Goal: Task Accomplishment & Management: Use online tool/utility

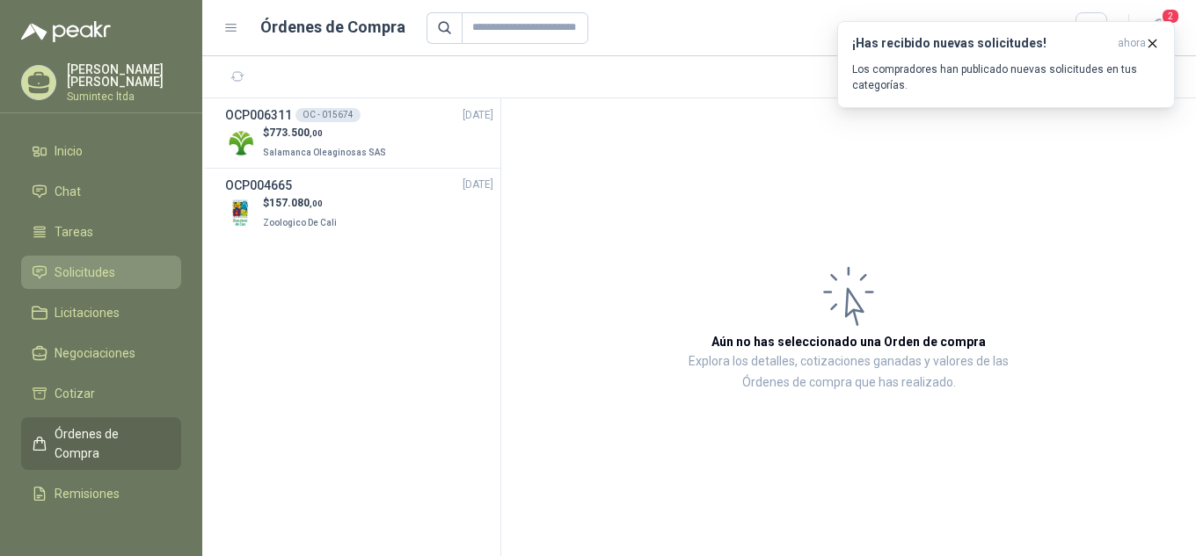
click at [115, 258] on link "Solicitudes" at bounding box center [101, 272] width 160 height 33
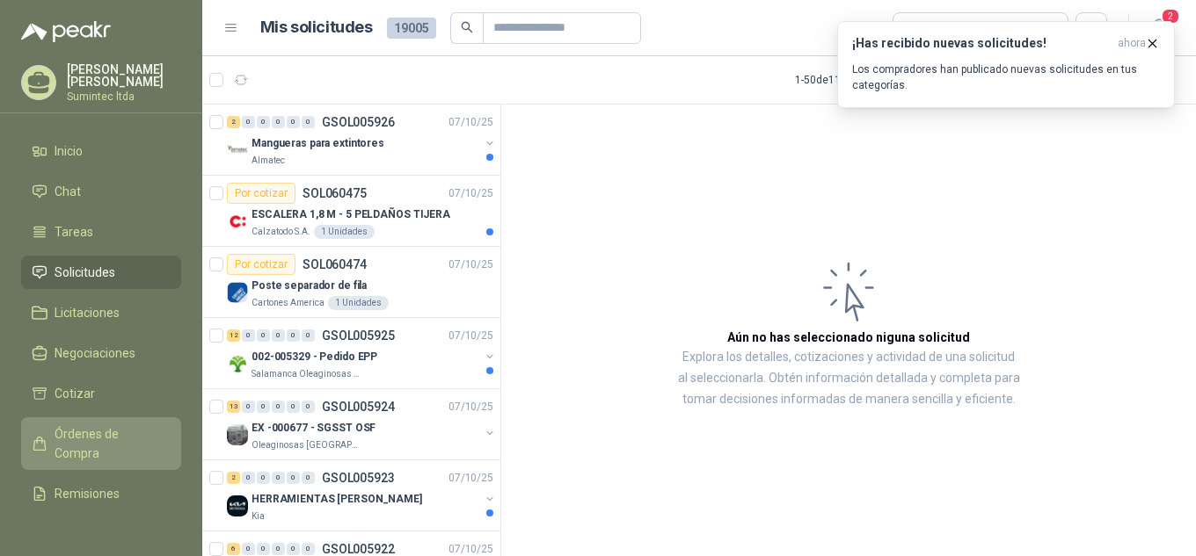
click at [96, 445] on span "Órdenes de Compra" at bounding box center [110, 444] width 110 height 39
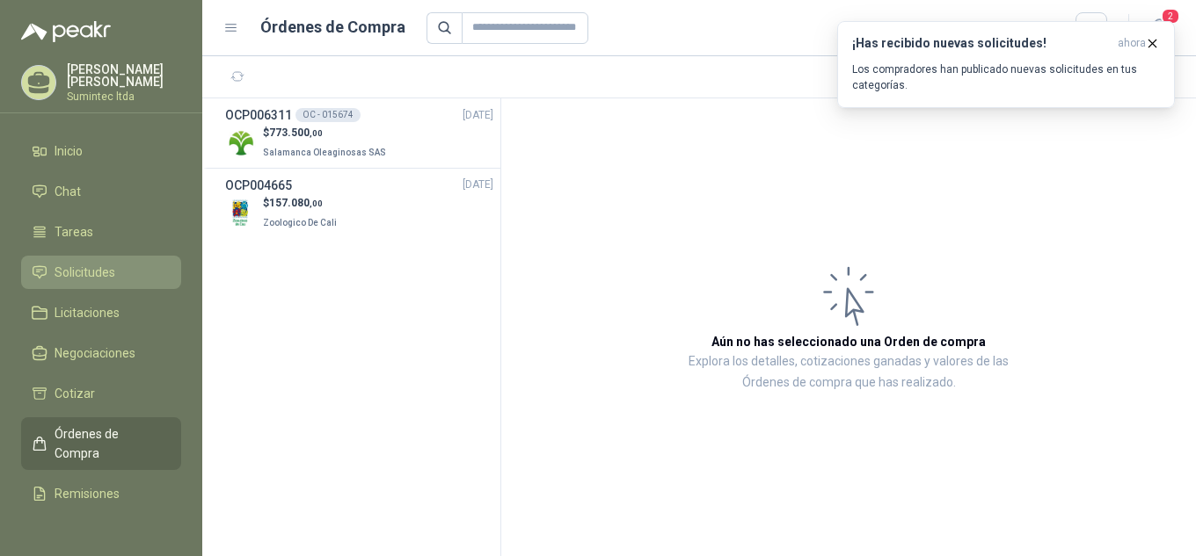
click at [98, 264] on span "Solicitudes" at bounding box center [85, 272] width 61 height 19
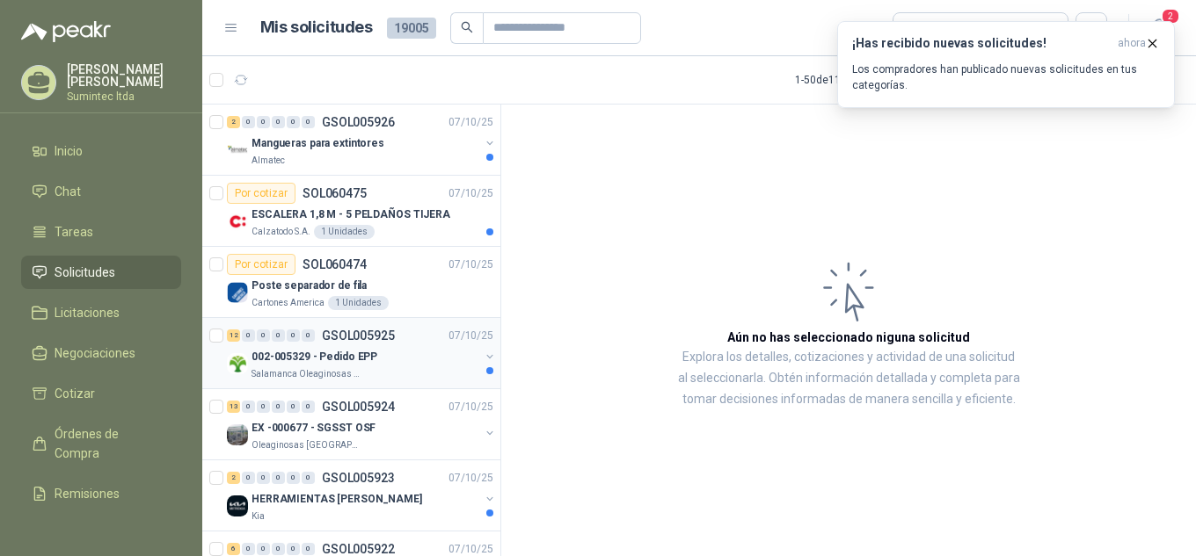
click at [364, 362] on p "002-005329 - Pedido EPP" at bounding box center [314, 357] width 126 height 17
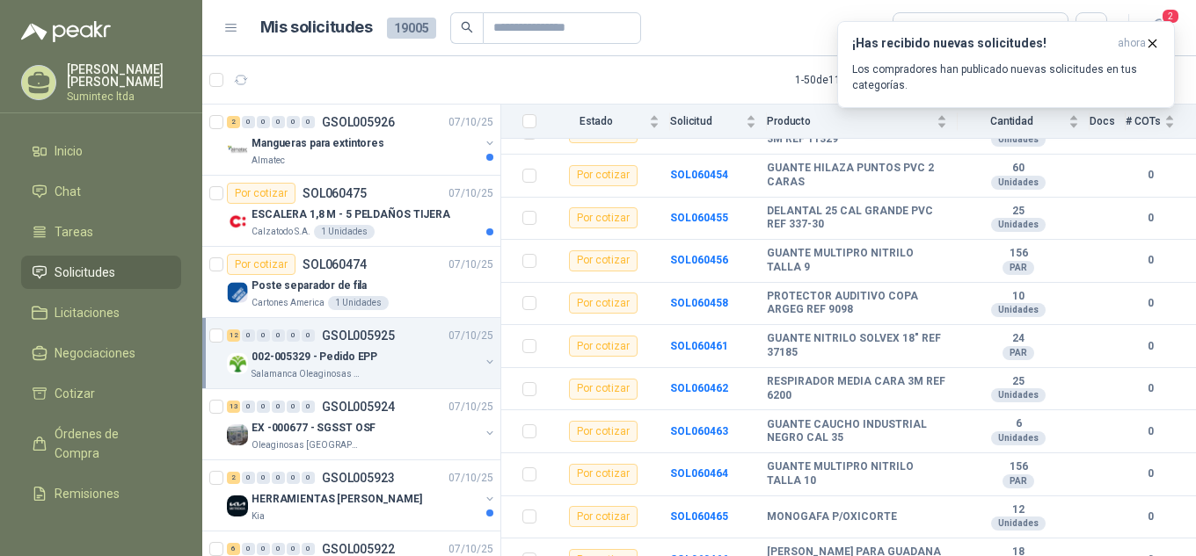
scroll to position [255, 0]
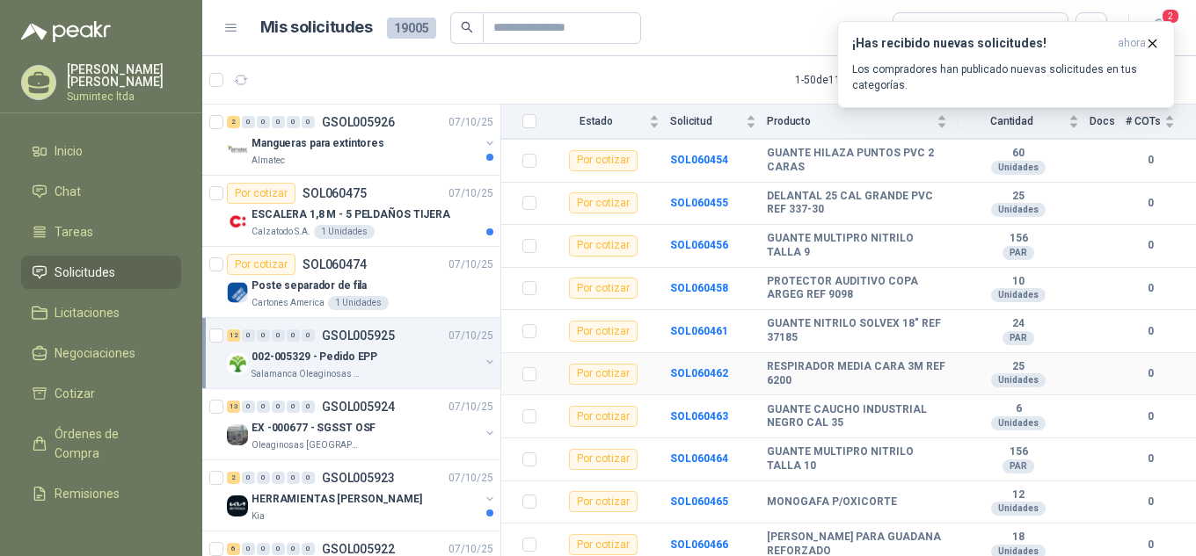
click at [1003, 374] on div "Unidades" at bounding box center [1018, 381] width 55 height 14
click at [602, 367] on div "Por cotizar" at bounding box center [603, 374] width 69 height 21
click at [687, 367] on b "SOL060462" at bounding box center [699, 373] width 58 height 12
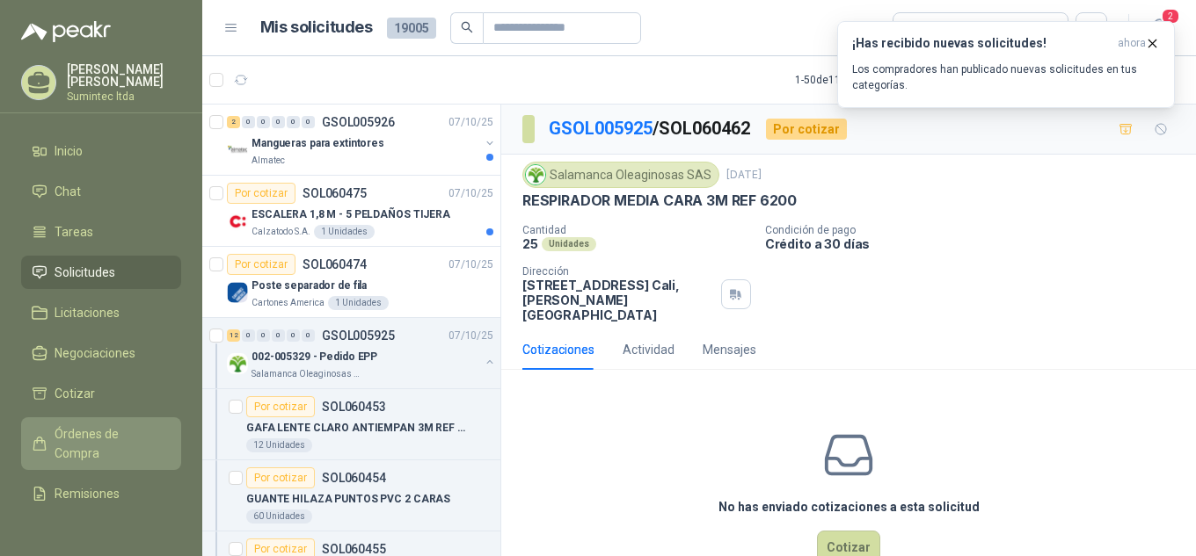
click at [107, 431] on span "Órdenes de Compra" at bounding box center [110, 444] width 110 height 39
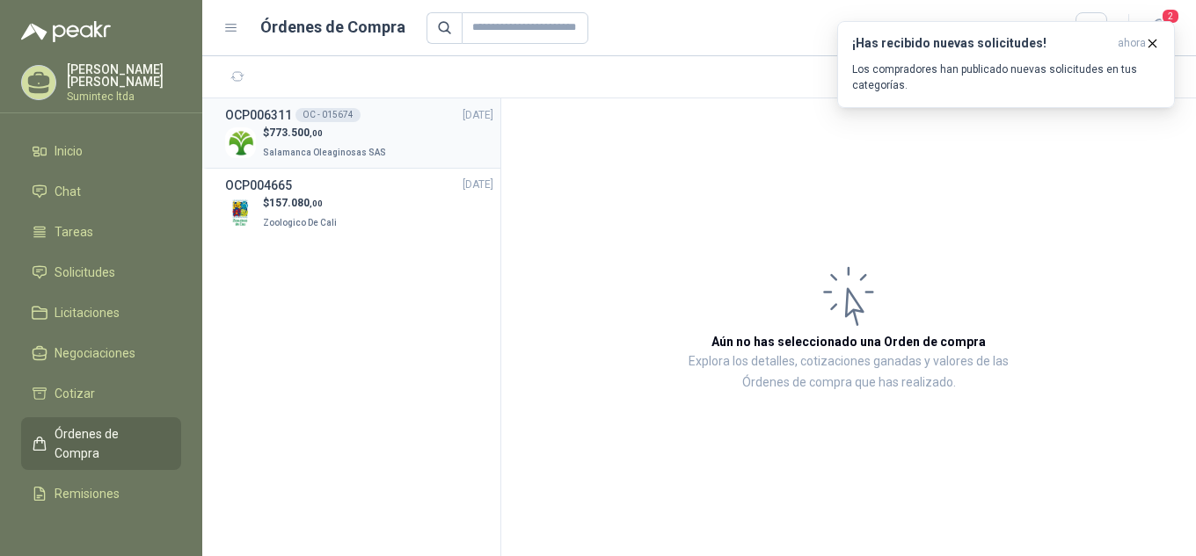
click at [326, 148] on span "Salamanca Oleaginosas SAS" at bounding box center [324, 153] width 123 height 10
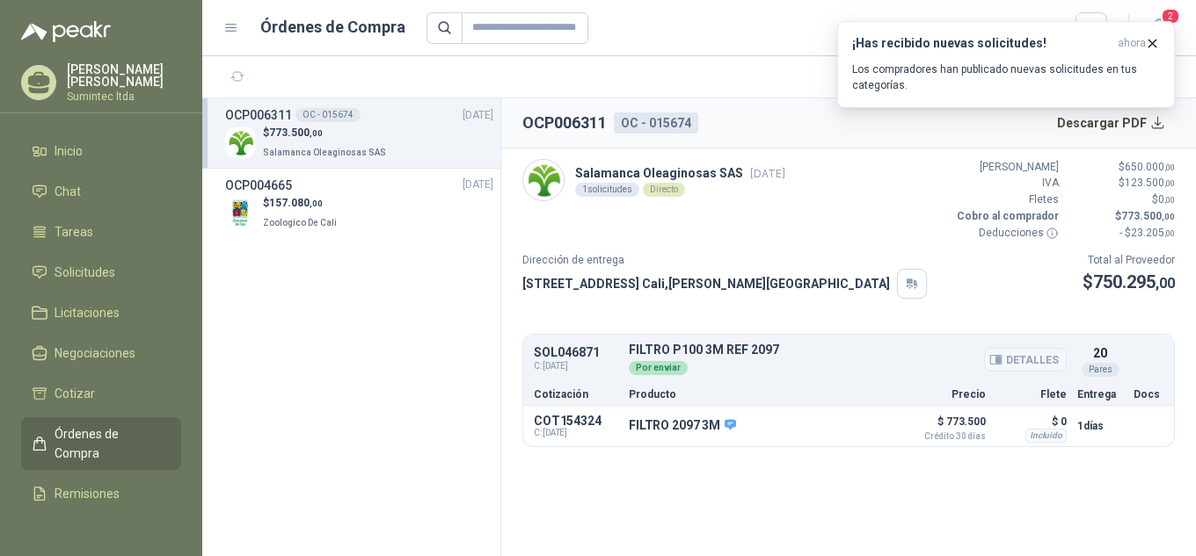
click at [1014, 358] on button "Detalles" at bounding box center [1025, 360] width 83 height 24
click at [1152, 41] on icon "button" at bounding box center [1152, 43] width 15 height 15
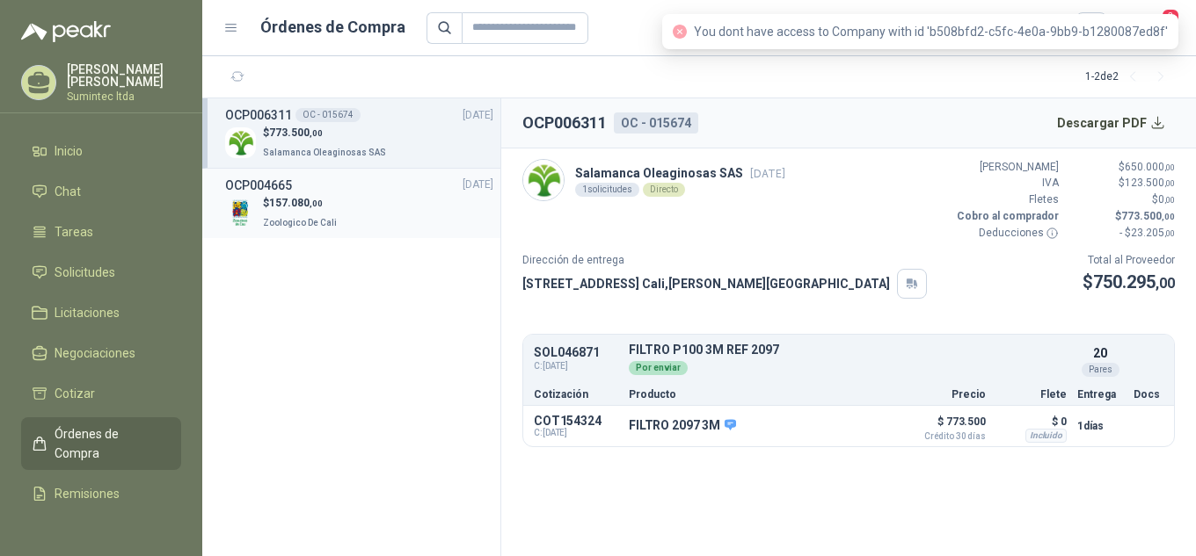
click at [315, 209] on p "$ 157.080 ,00" at bounding box center [301, 203] width 77 height 17
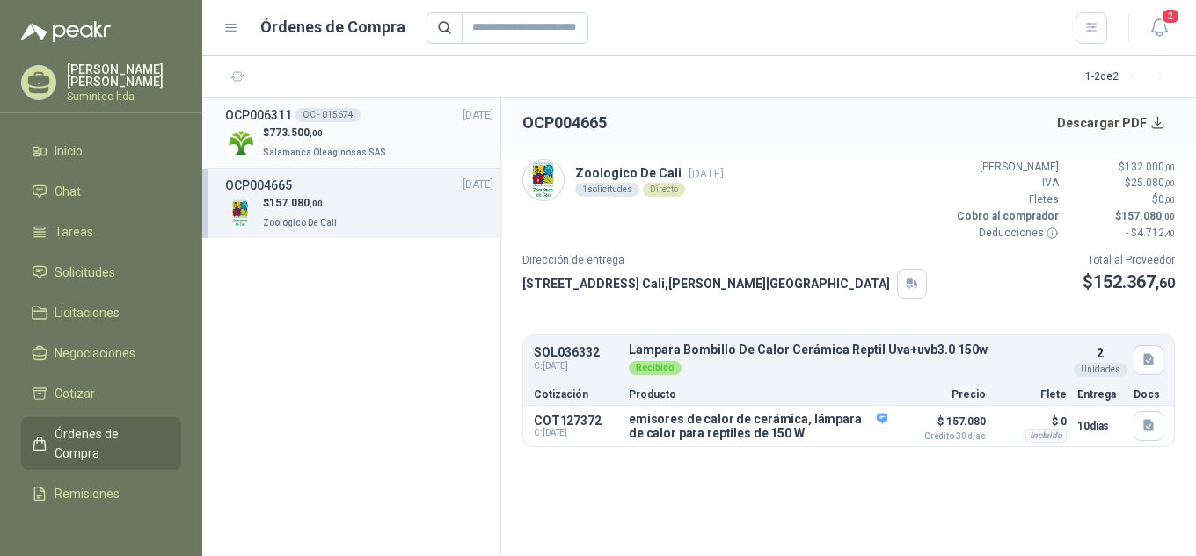
click at [299, 148] on span "Salamanca Oleaginosas SAS" at bounding box center [324, 153] width 123 height 10
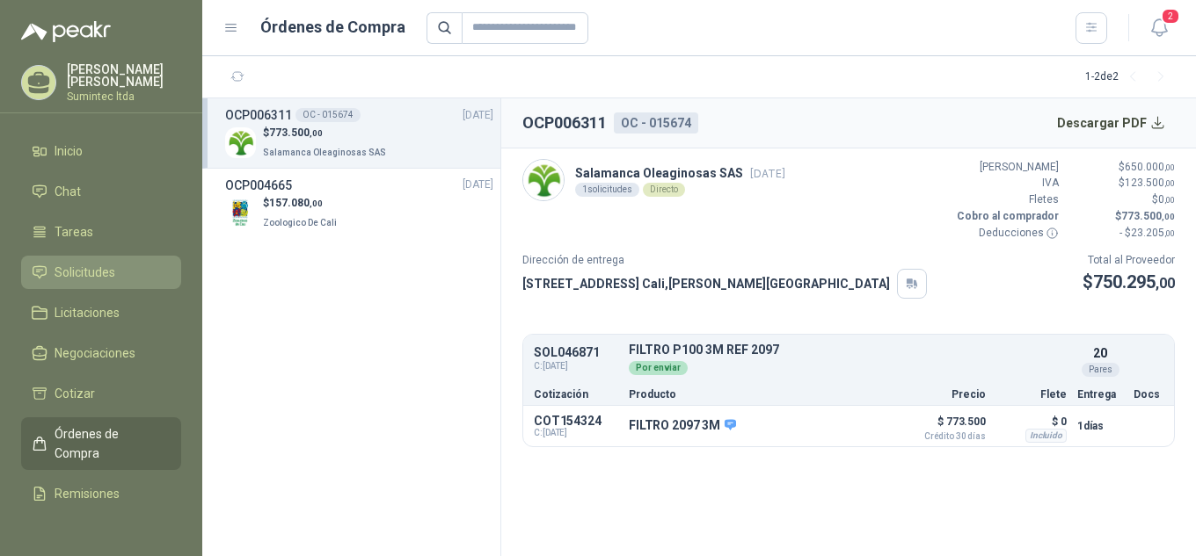
click at [138, 269] on li "Solicitudes" at bounding box center [101, 272] width 139 height 19
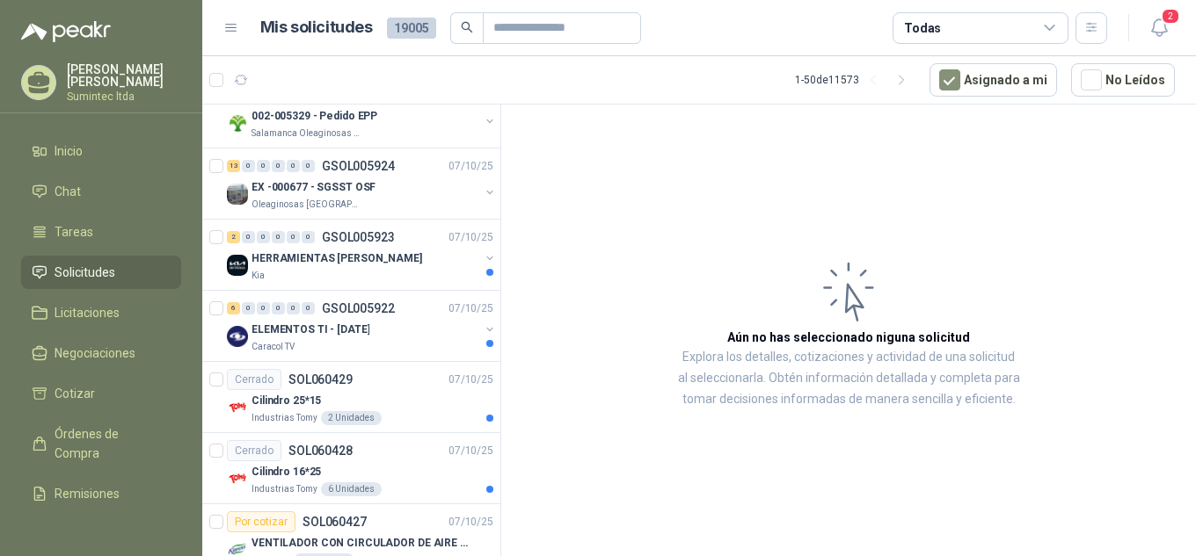
scroll to position [131, 0]
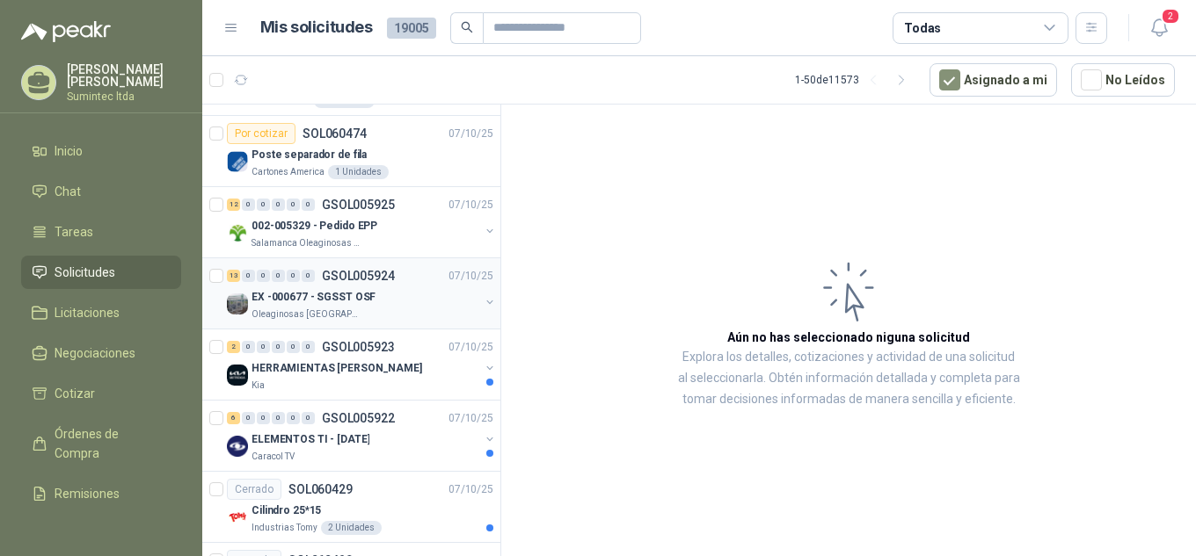
click at [389, 291] on div "EX -000677 - SGSST OSF" at bounding box center [365, 297] width 228 height 21
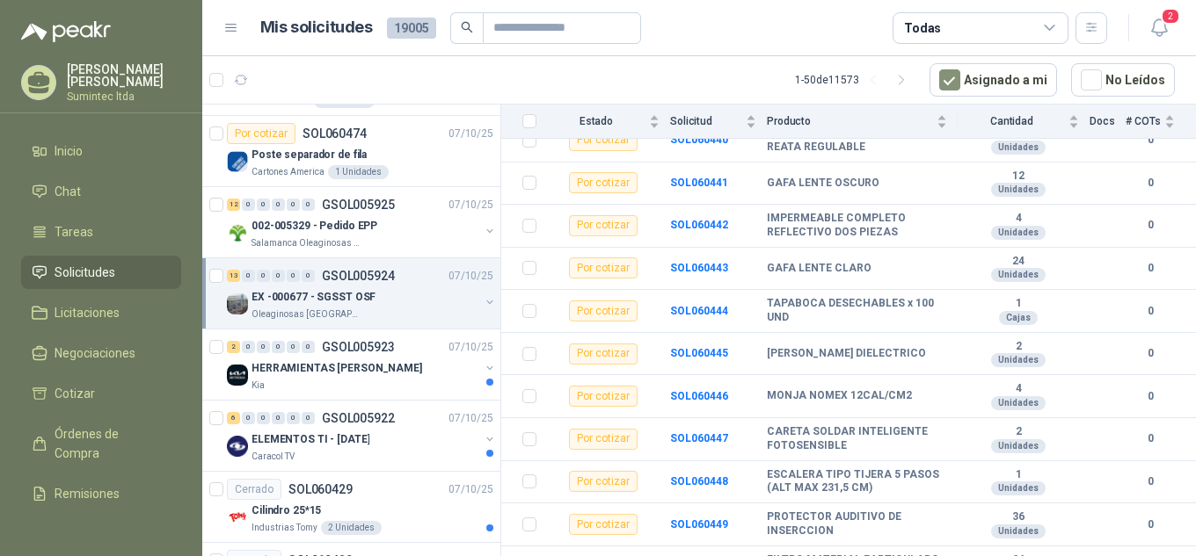
scroll to position [332, 0]
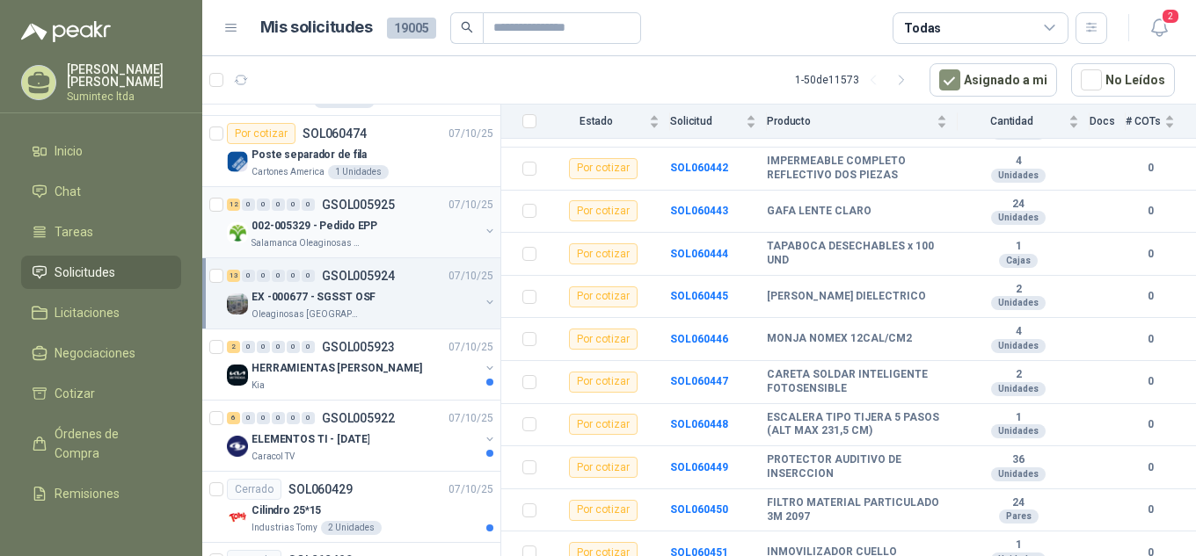
click at [396, 228] on div "002-005329 - Pedido EPP" at bounding box center [365, 225] width 228 height 21
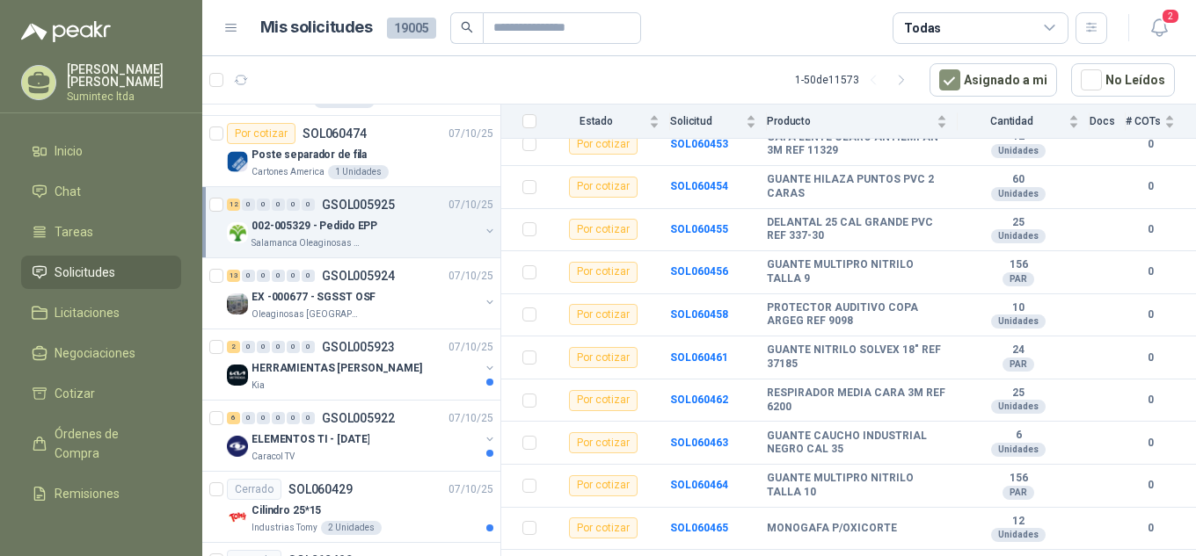
scroll to position [289, 0]
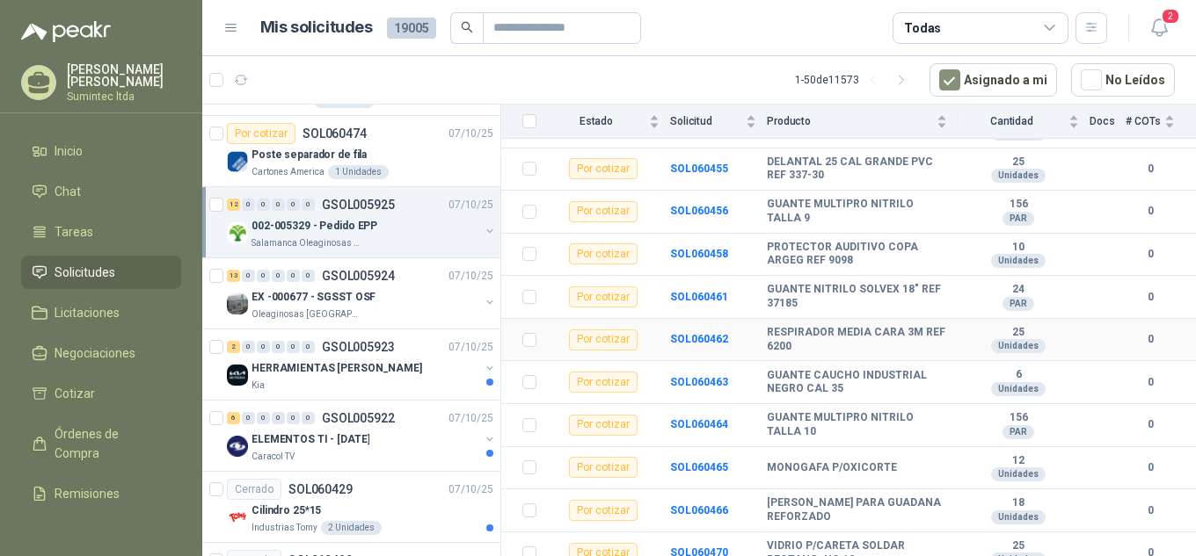
click at [842, 326] on b "RESPIRADOR MEDIA CARA 3M REF 6200" at bounding box center [857, 339] width 180 height 27
click at [862, 326] on b "RESPIRADOR MEDIA CARA 3M REF 6200" at bounding box center [857, 339] width 180 height 27
click at [700, 333] on b "SOL060462" at bounding box center [699, 339] width 58 height 12
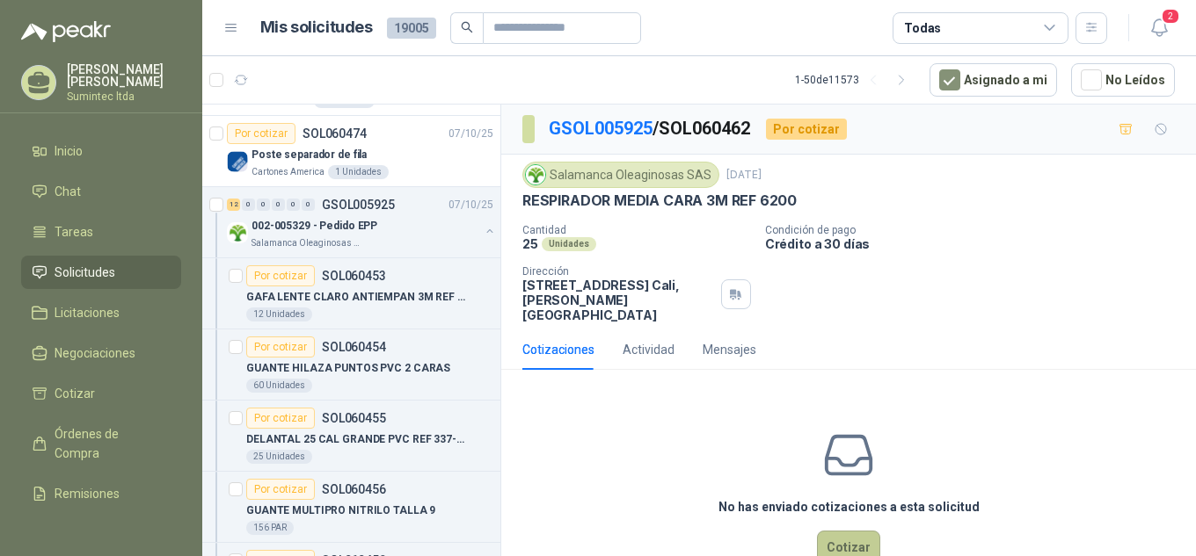
click at [834, 539] on button "Cotizar" at bounding box center [848, 547] width 63 height 33
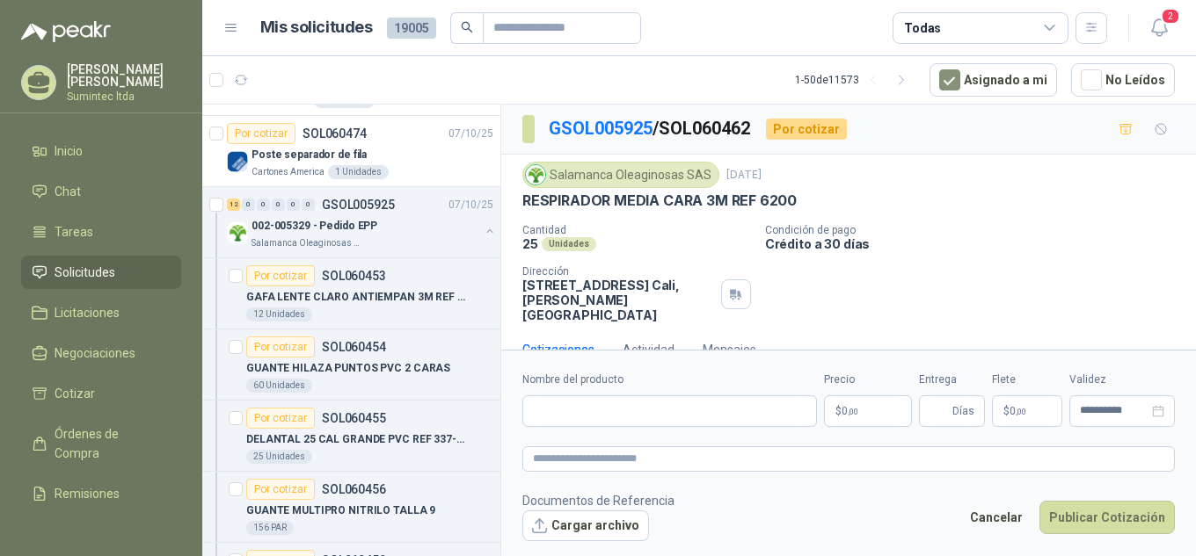
click at [694, 203] on p "RESPIRADOR MEDIA CARA 3M REF 6200" at bounding box center [659, 201] width 274 height 18
copy p "RESPIRADOR MEDIA CARA 3M REF 6200"
click at [663, 403] on input "Nombre del producto" at bounding box center [669, 412] width 294 height 32
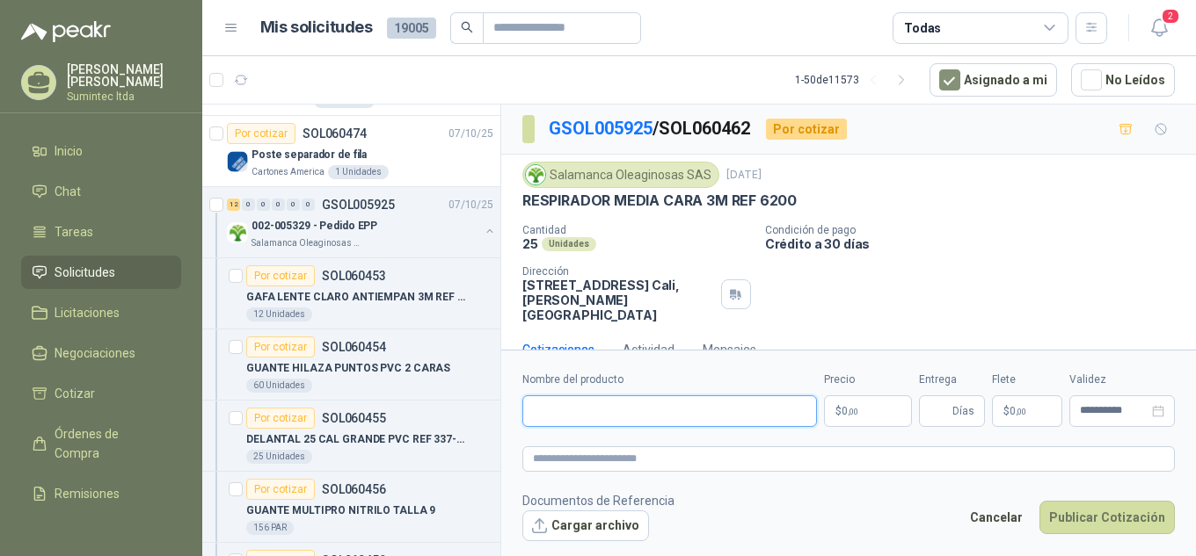
paste input "**********"
type input "**********"
click at [676, 470] on textarea at bounding box center [848, 459] width 652 height 25
paste textarea "**********"
type textarea "**********"
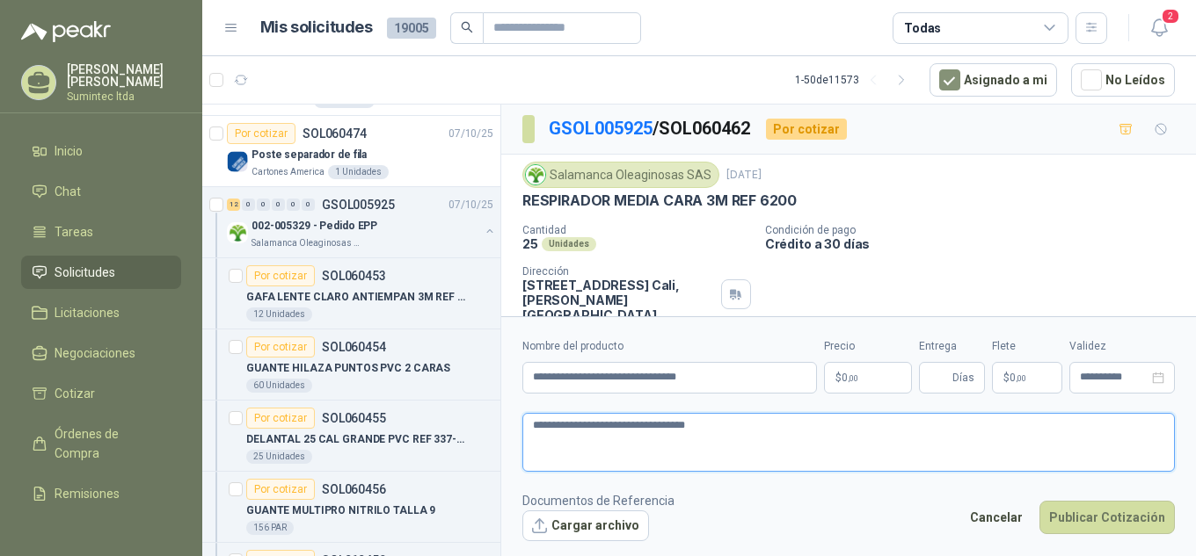
type textarea "**********"
click at [854, 367] on body "[PERSON_NAME] Sumintec ltda Inicio Chat Tareas Solicitudes Licitaciones Negocia…" at bounding box center [598, 278] width 1196 height 556
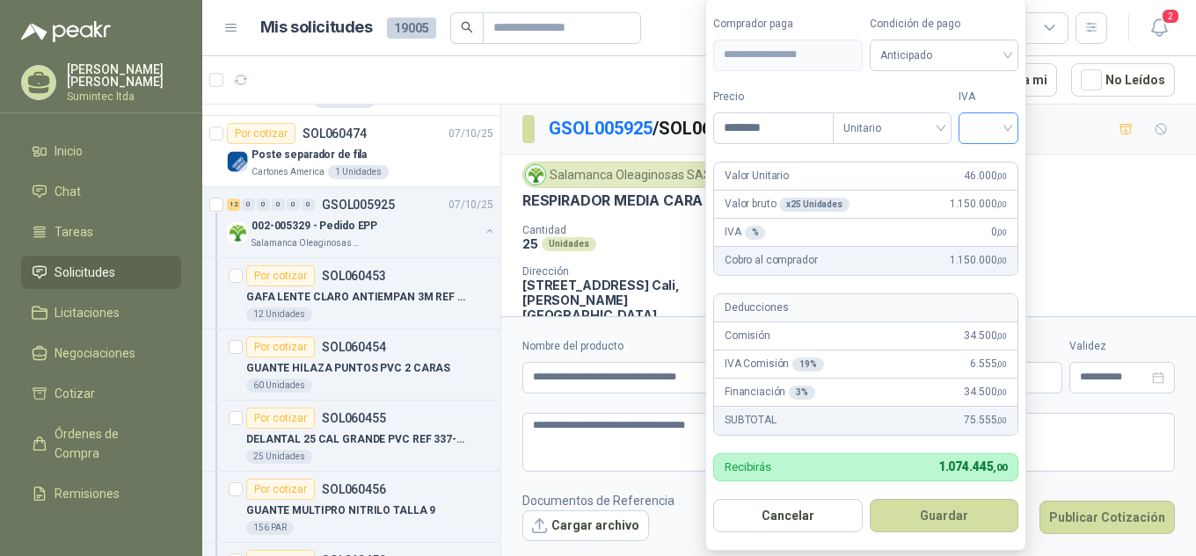
click at [980, 133] on input "search" at bounding box center [988, 126] width 39 height 26
click at [996, 164] on div "19%" at bounding box center [992, 164] width 33 height 19
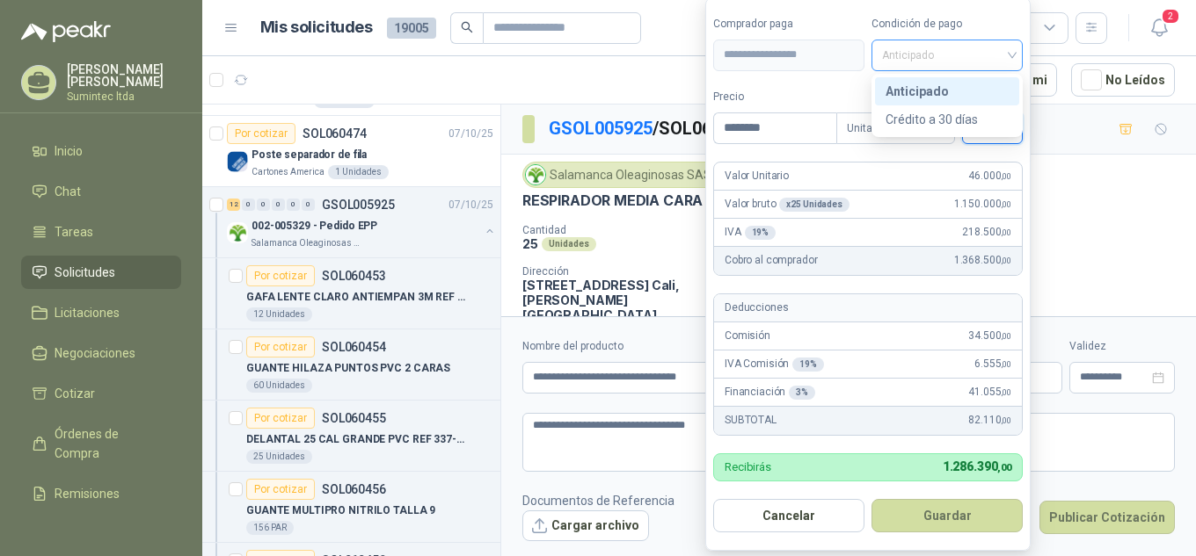
click at [934, 54] on span "Anticipado" at bounding box center [947, 55] width 130 height 26
click at [829, 30] on label "Comprador paga" at bounding box center [788, 24] width 151 height 17
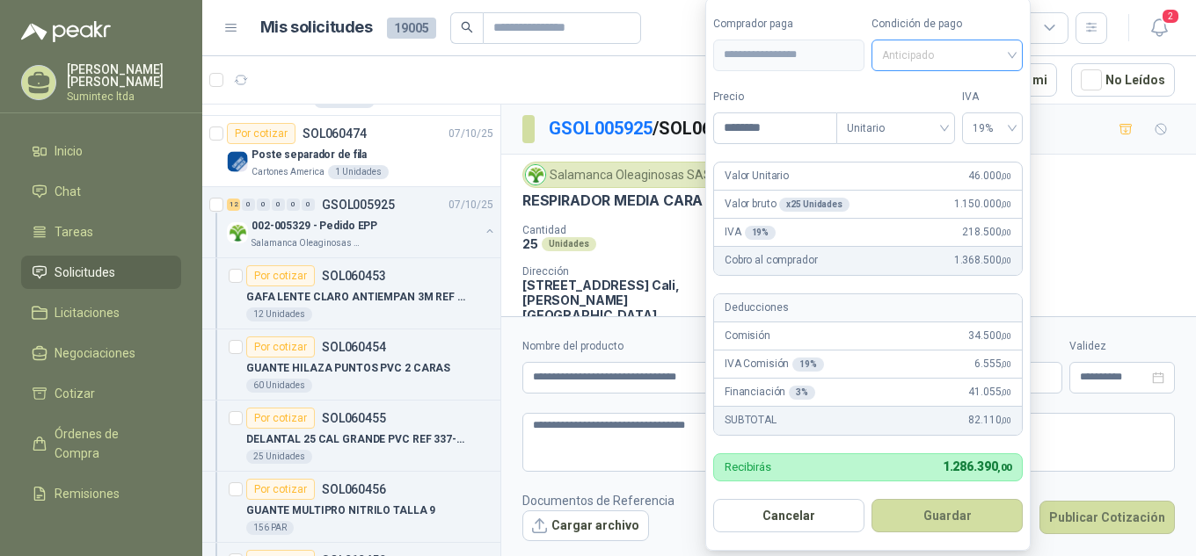
click at [951, 55] on span "Anticipado" at bounding box center [947, 55] width 130 height 26
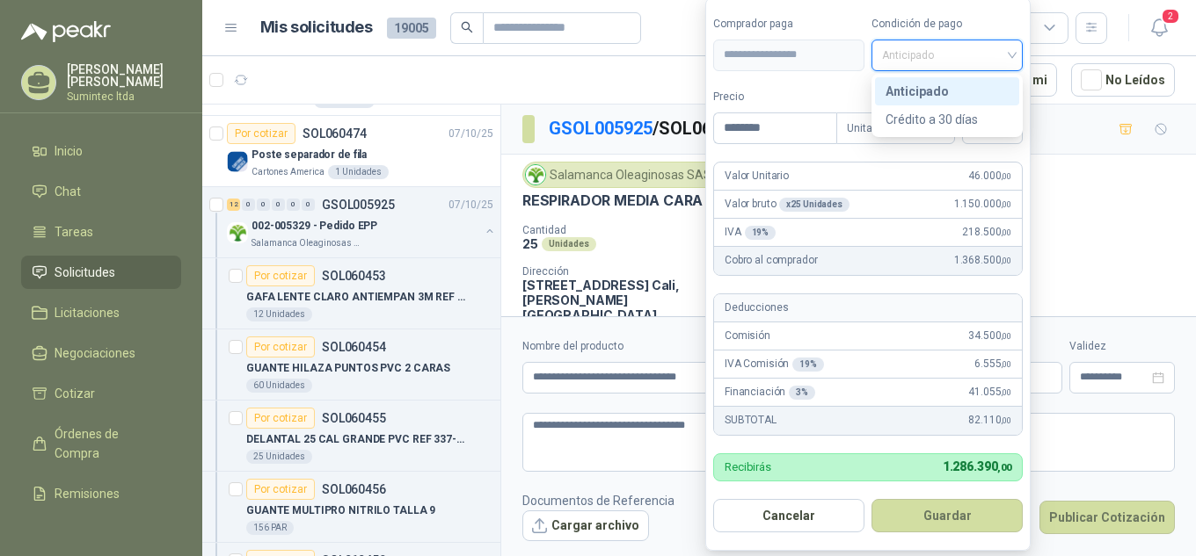
click at [927, 90] on div "Anticipado" at bounding box center [946, 91] width 123 height 19
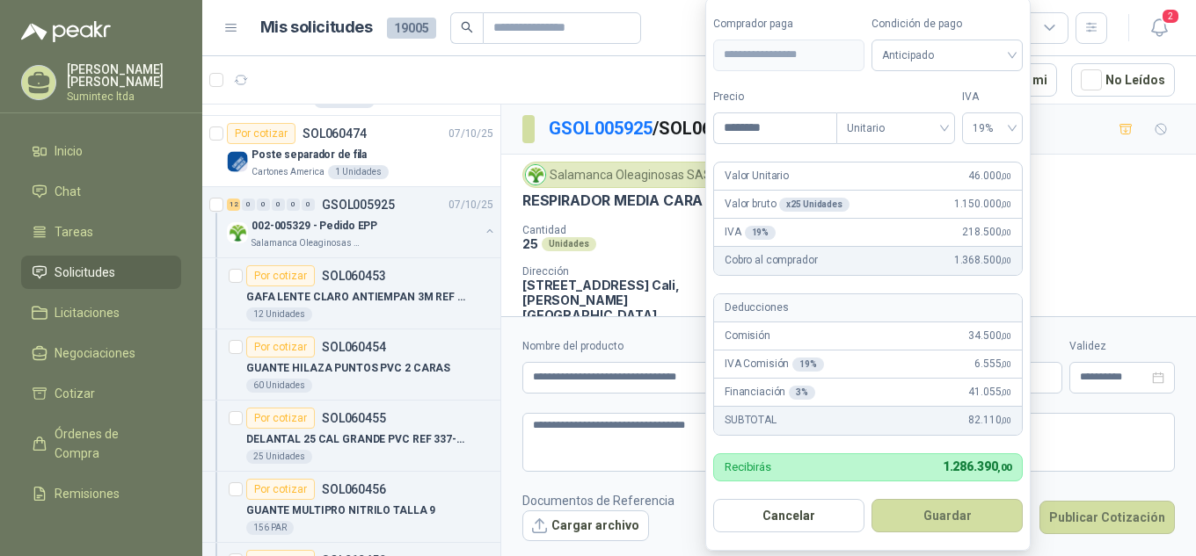
click at [860, 79] on form "**********" at bounding box center [867, 274] width 325 height 554
click at [788, 134] on input "********" at bounding box center [775, 128] width 122 height 30
click at [920, 60] on span "Anticipado" at bounding box center [947, 55] width 130 height 26
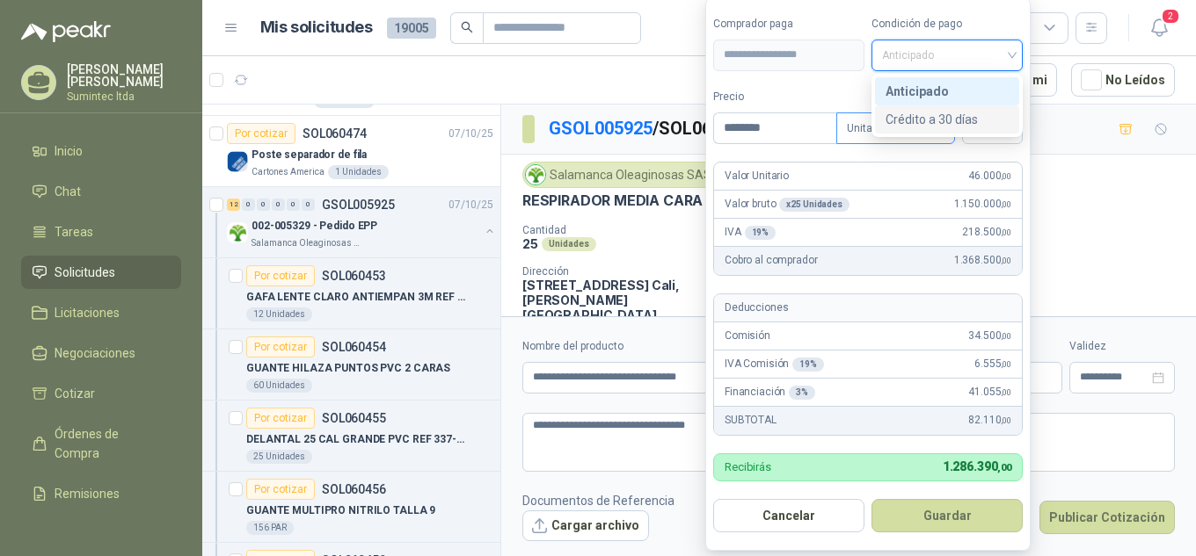
click at [946, 120] on div "Crédito a 30 días" at bounding box center [946, 119] width 123 height 19
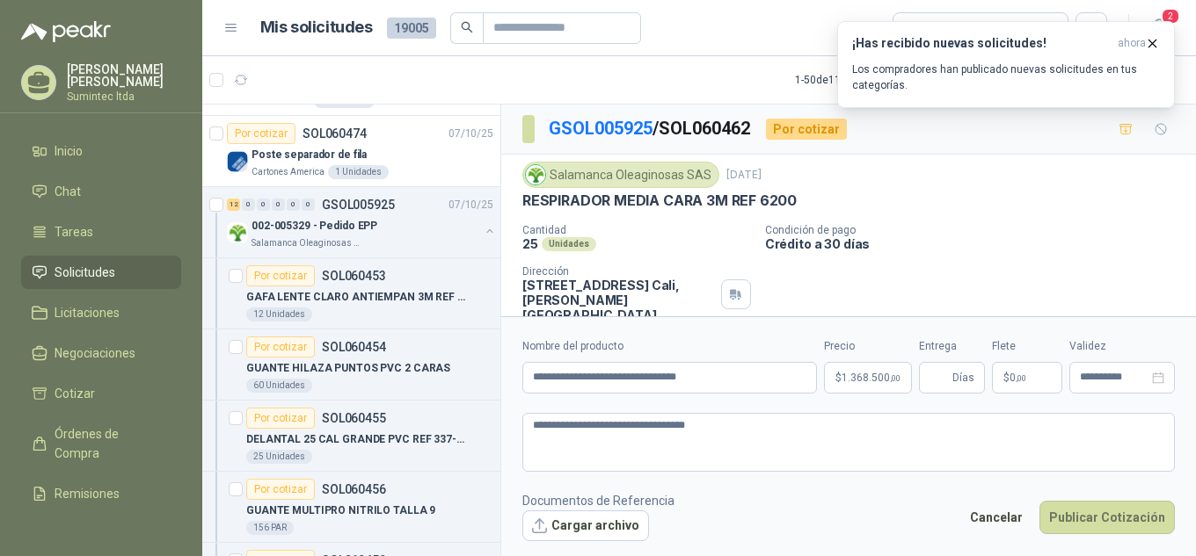
click at [1088, 219] on div "Salamanca Oleaginosas SAS [DATE] RESPIRADOR MEDIA CARA 3M REF 6200 Cantidad 25 …" at bounding box center [848, 242] width 652 height 161
click at [1151, 47] on icon "button" at bounding box center [1152, 43] width 15 height 15
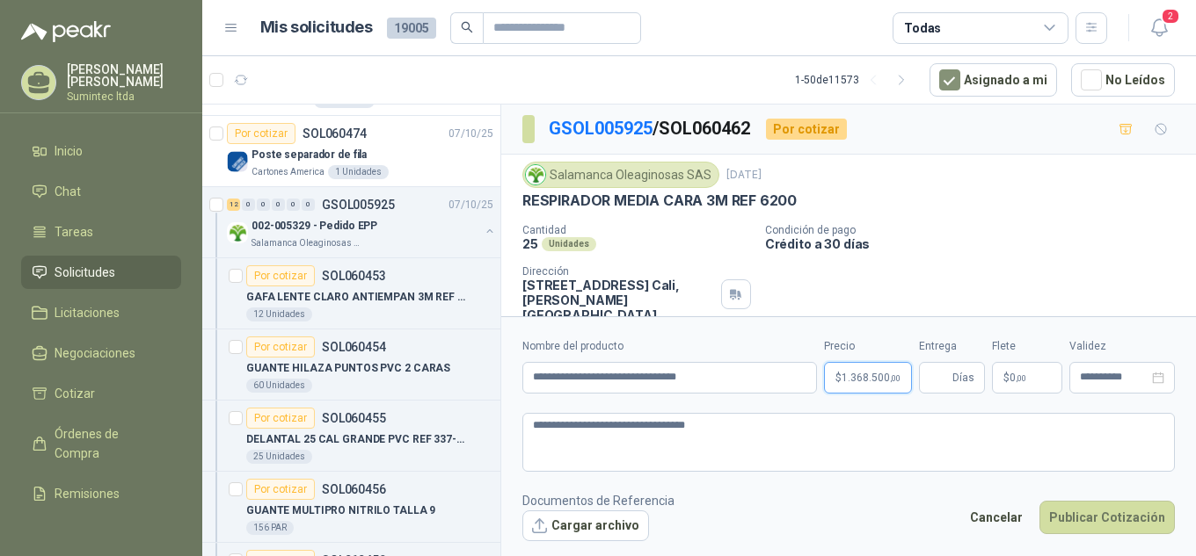
click at [884, 377] on body "[PERSON_NAME] Sumintec ltda Inicio Chat Tareas Solicitudes Licitaciones Negocia…" at bounding box center [598, 278] width 1196 height 556
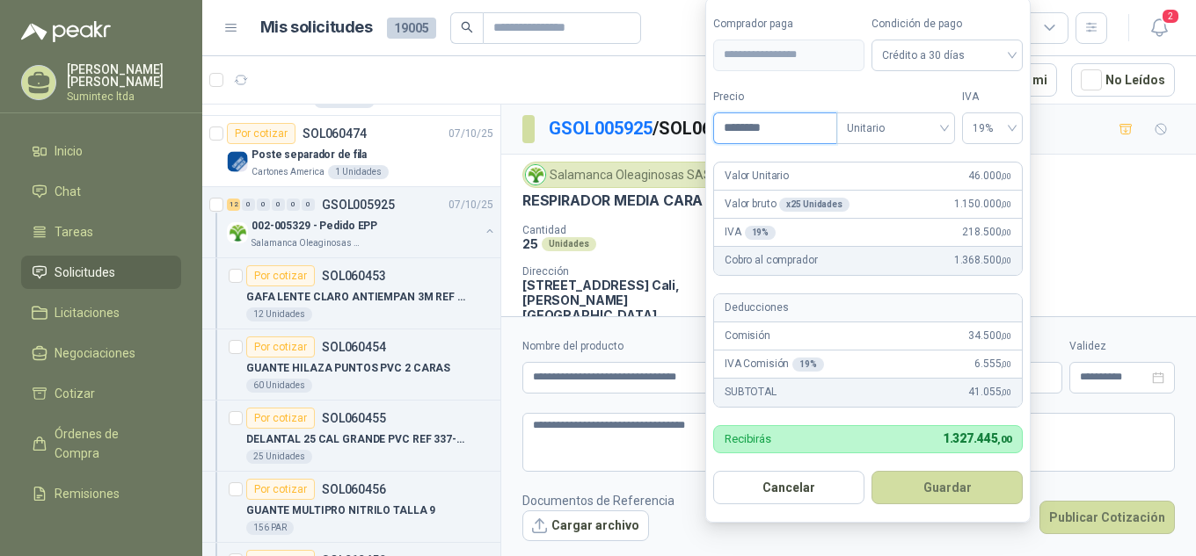
click at [779, 134] on input "********" at bounding box center [775, 128] width 122 height 30
type input "********"
click at [844, 107] on div "Tipo Unitario" at bounding box center [895, 116] width 119 height 55
click at [923, 490] on button "Guardar" at bounding box center [946, 487] width 151 height 33
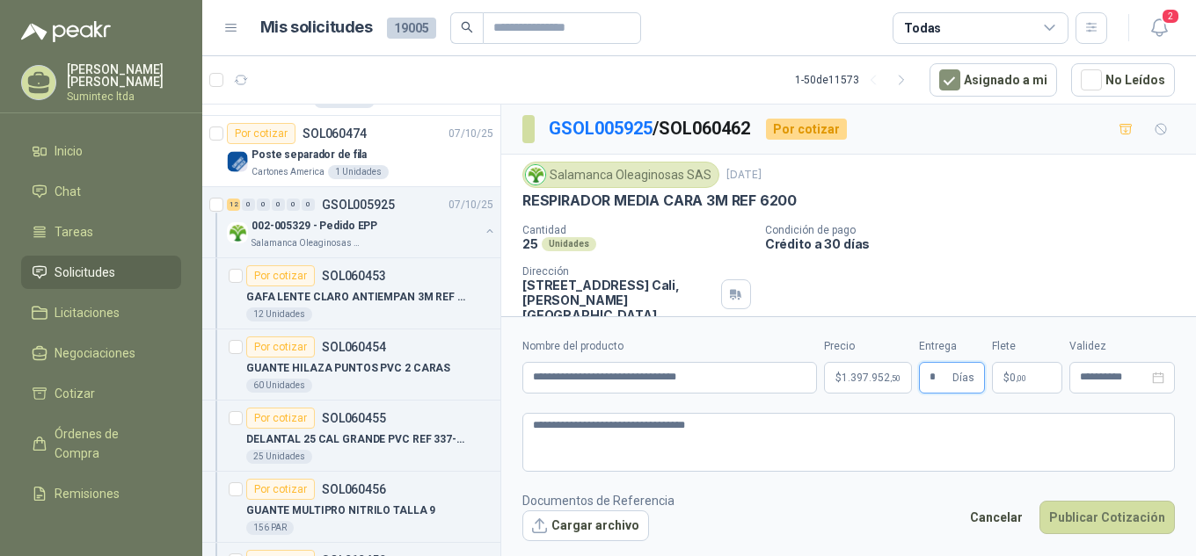
type input "*"
click at [871, 371] on body "[PERSON_NAME] Sumintec ltda Inicio Chat Tareas Solicitudes Licitaciones Negocia…" at bounding box center [598, 278] width 1196 height 556
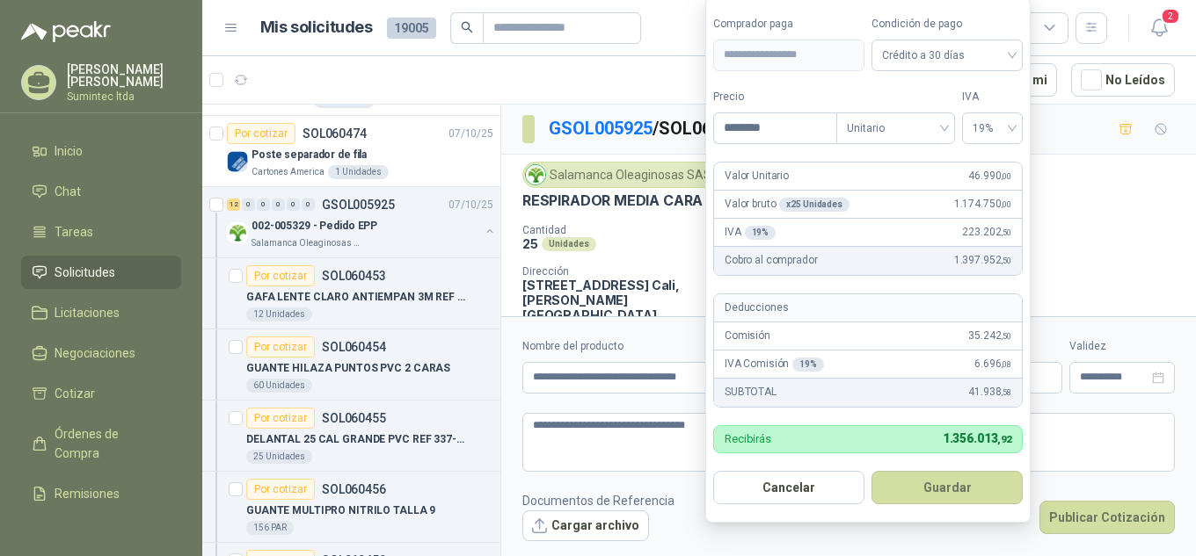
click at [967, 72] on form "**********" at bounding box center [867, 260] width 325 height 526
click at [925, 59] on span "Crédito a 30 días" at bounding box center [947, 55] width 130 height 26
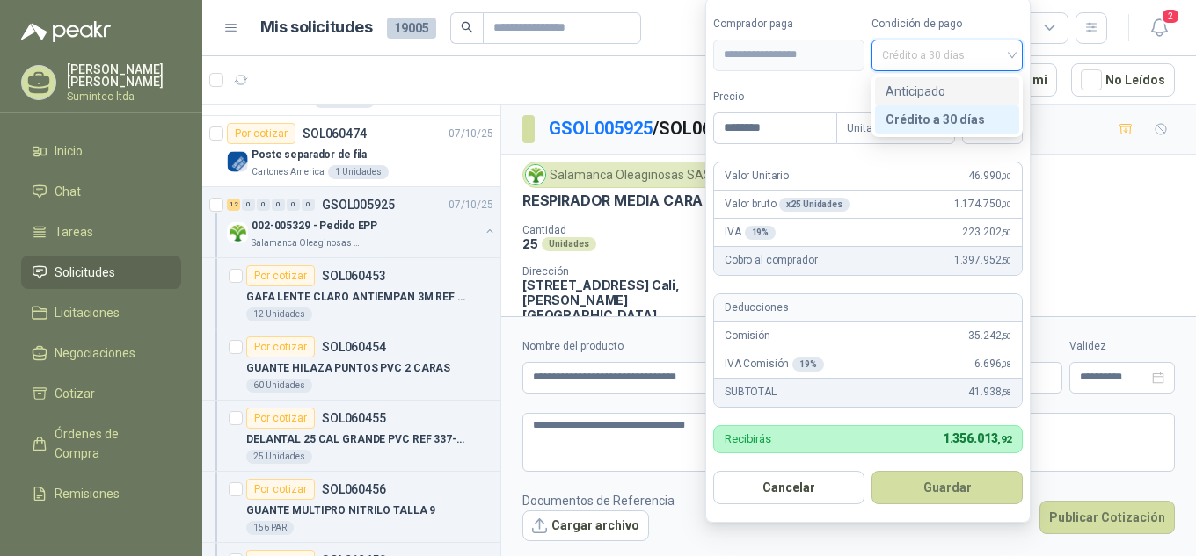
click at [915, 96] on div "Anticipado" at bounding box center [946, 91] width 123 height 19
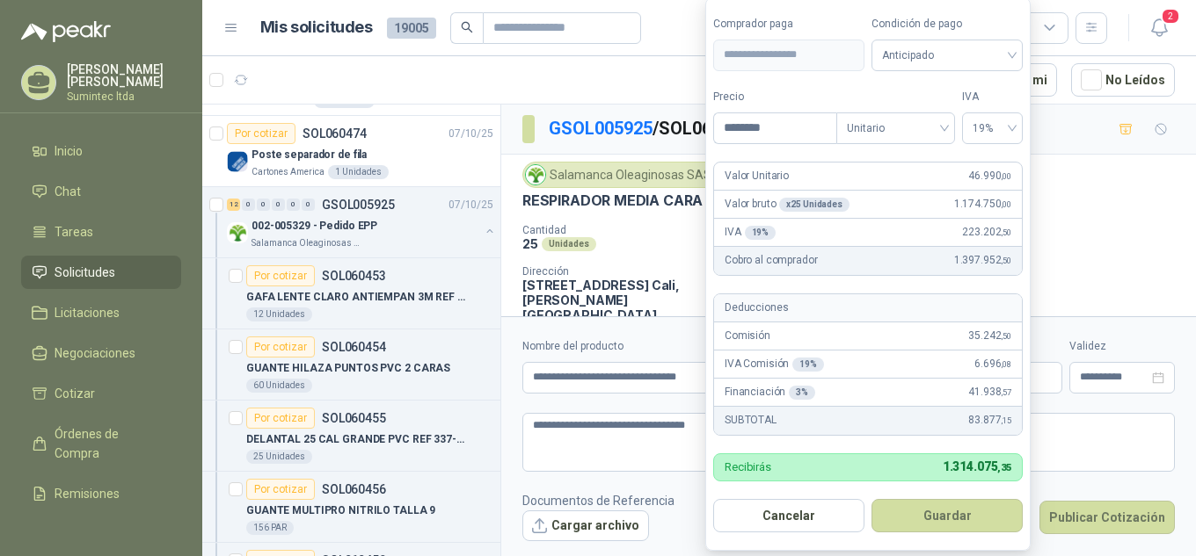
click at [849, 84] on form "**********" at bounding box center [867, 274] width 325 height 554
click at [748, 126] on input "********" at bounding box center [775, 128] width 122 height 30
click at [605, 64] on article "1 - 50 de 11573 Asignado a mi No Leídos" at bounding box center [698, 79] width 993 height 47
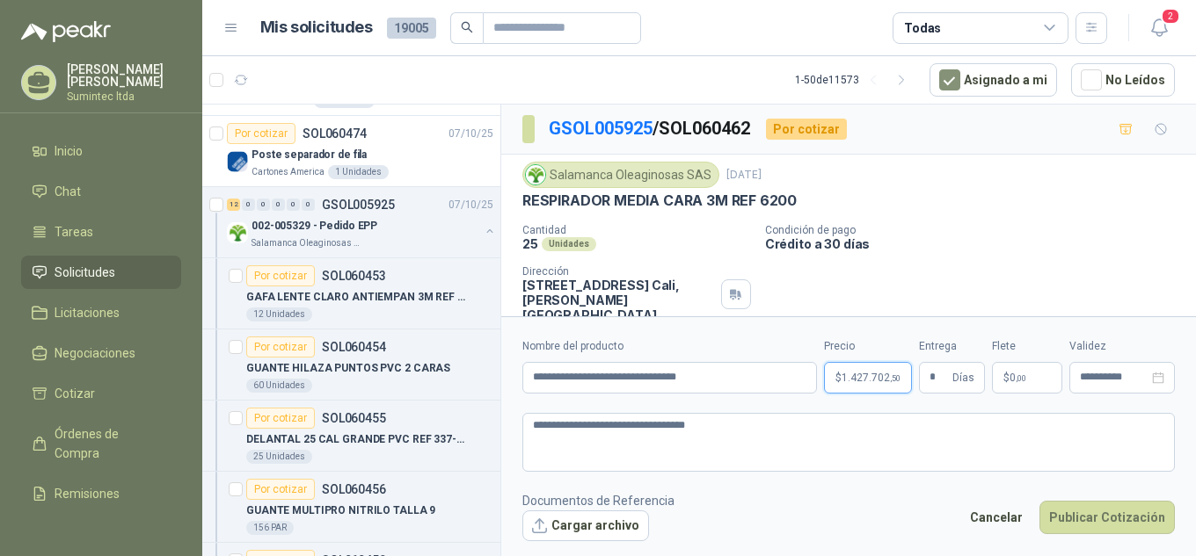
click at [871, 374] on body "[PERSON_NAME] Sumintec ltda Inicio Chat Tareas Solicitudes Licitaciones Negocia…" at bounding box center [598, 278] width 1196 height 556
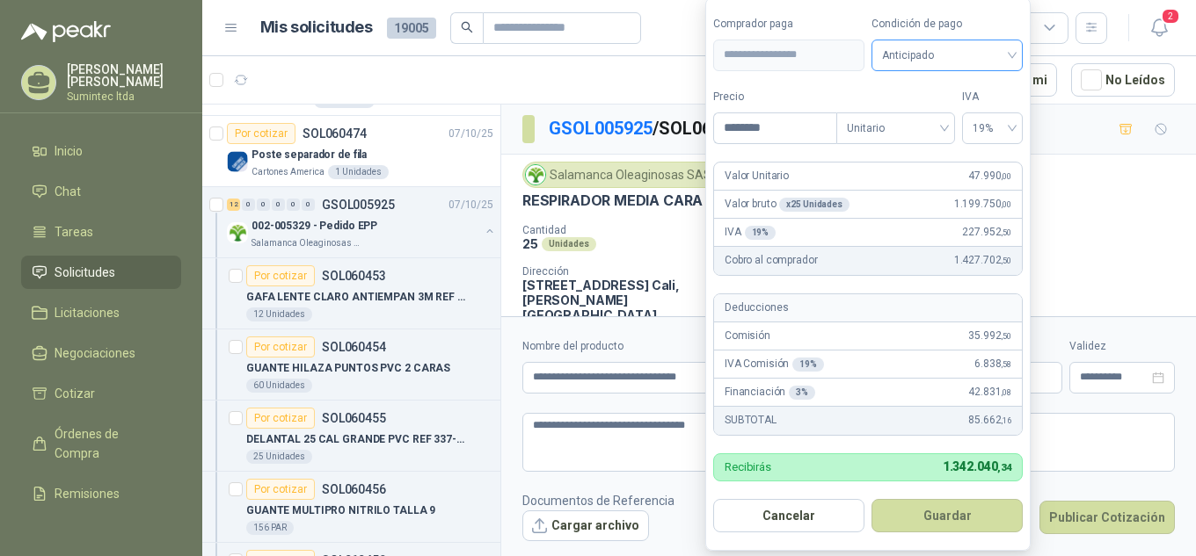
click at [902, 55] on span "Anticipado" at bounding box center [947, 55] width 130 height 26
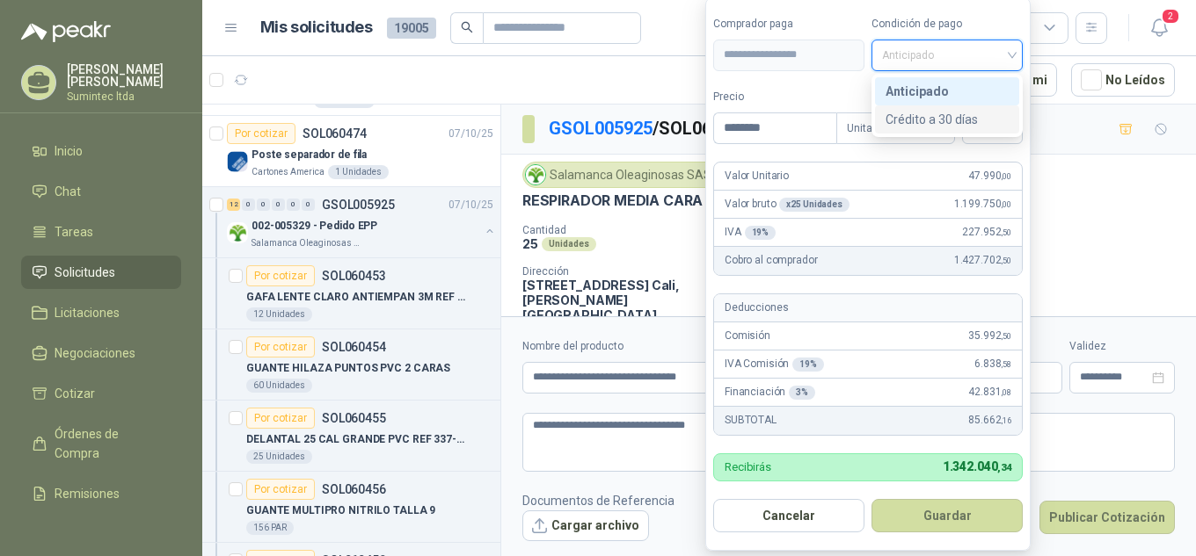
click at [918, 118] on div "Crédito a 30 días" at bounding box center [946, 119] width 123 height 19
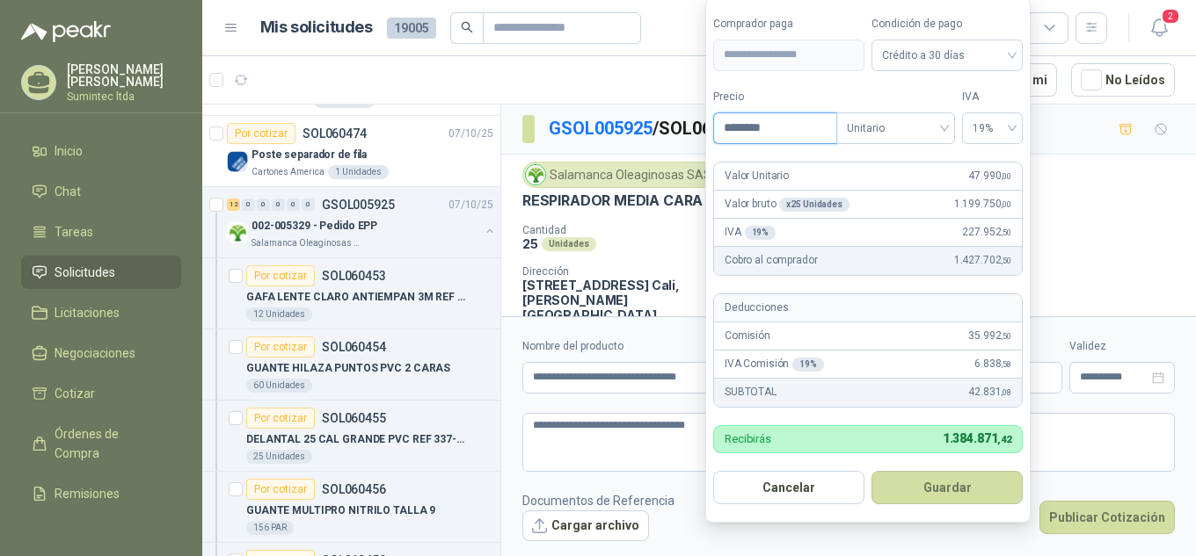
click at [751, 130] on input "********" at bounding box center [775, 128] width 122 height 30
type input "********"
click at [680, 91] on article "1 - 50 de 11573 Asignado a mi No Leídos" at bounding box center [698, 79] width 993 height 47
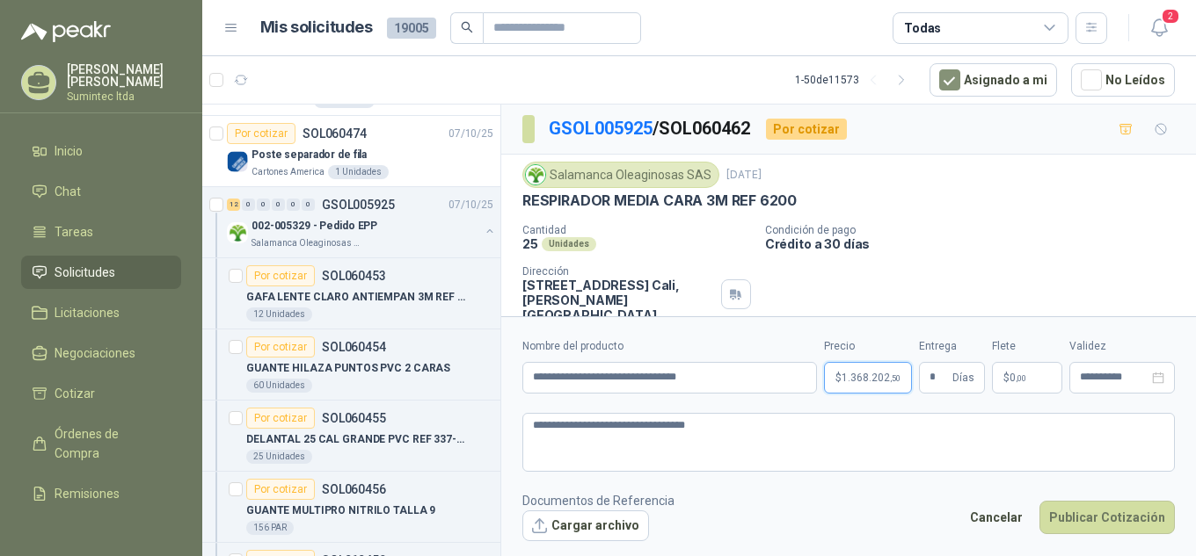
click at [883, 378] on span "1.368.202 ,50" at bounding box center [870, 378] width 59 height 11
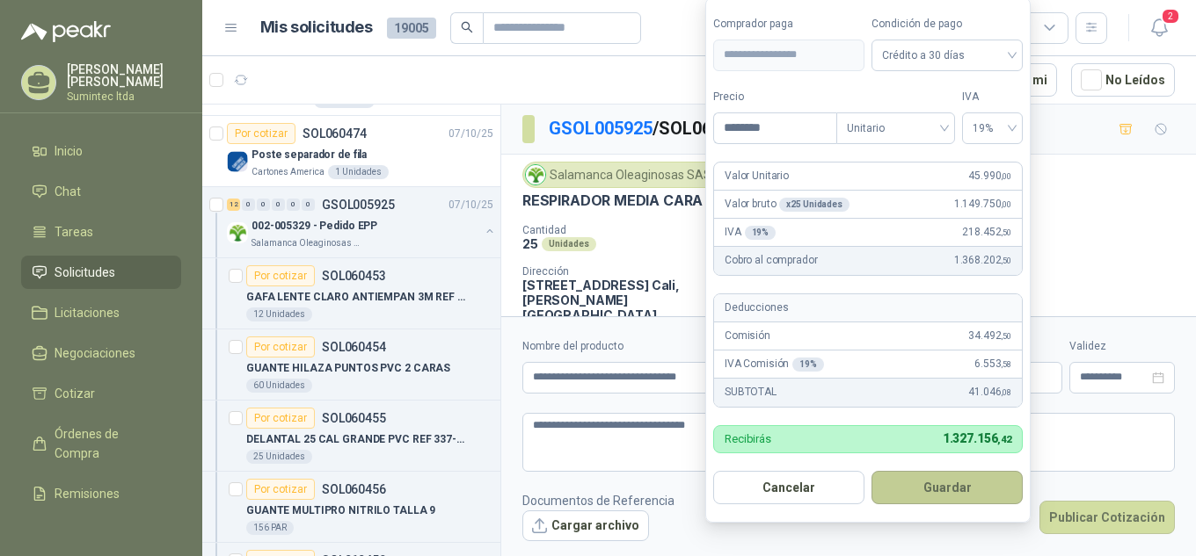
click at [949, 482] on button "Guardar" at bounding box center [946, 487] width 151 height 33
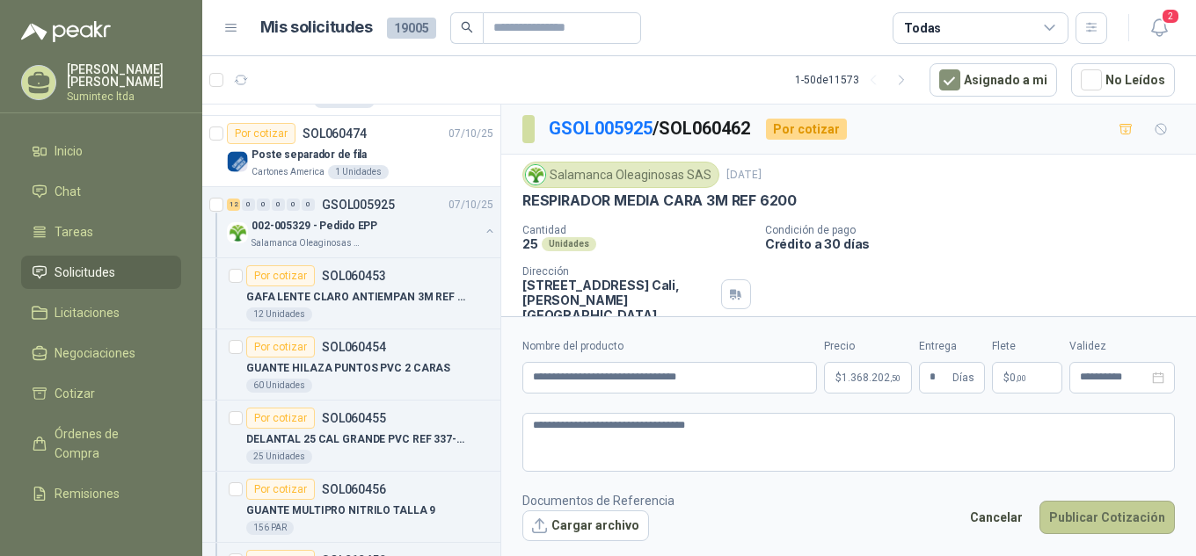
click at [1130, 527] on button "Publicar Cotización" at bounding box center [1106, 517] width 135 height 33
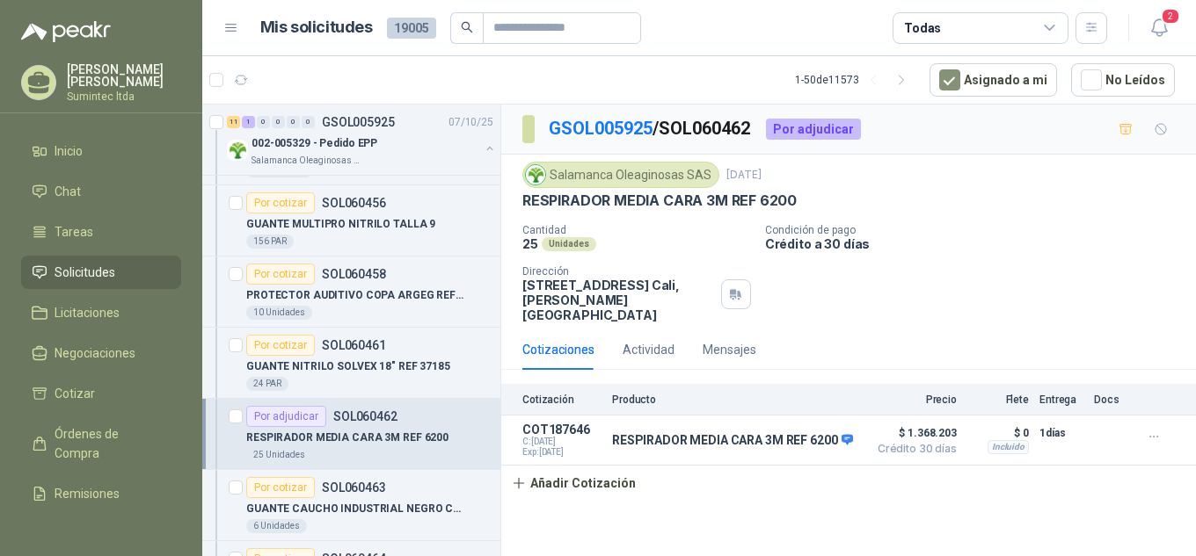
scroll to position [461, 0]
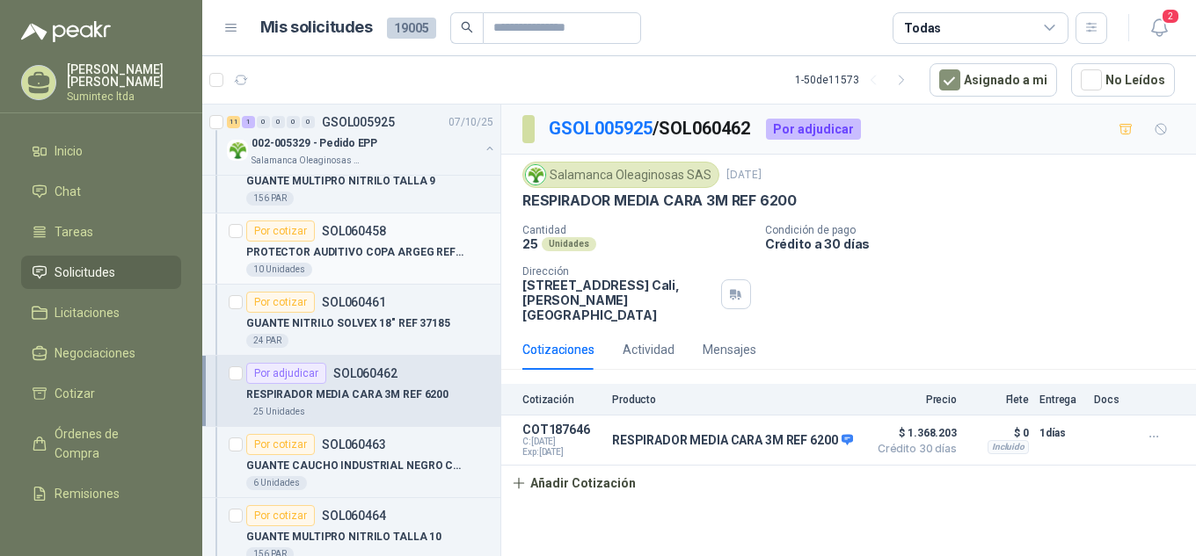
click at [407, 270] on div "10 Unidades" at bounding box center [369, 270] width 247 height 14
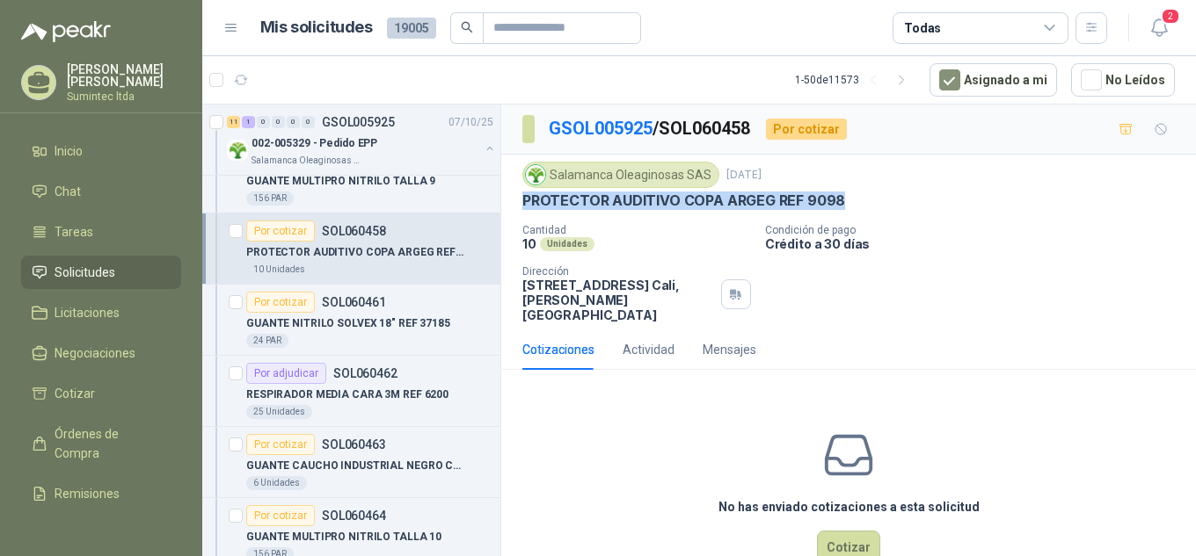
drag, startPoint x: 855, startPoint y: 205, endPoint x: 515, endPoint y: 200, distance: 340.2
click at [515, 200] on div "Salamanca Oleaginosas SAS [DATE] PROTECTOR AUDITIVO COPA ARGEG REF 9098 Cantida…" at bounding box center [848, 242] width 694 height 175
copy p "PROTECTOR AUDITIVO COPA ARGEG REF 9098"
click at [844, 531] on button "Cotizar" at bounding box center [848, 547] width 63 height 33
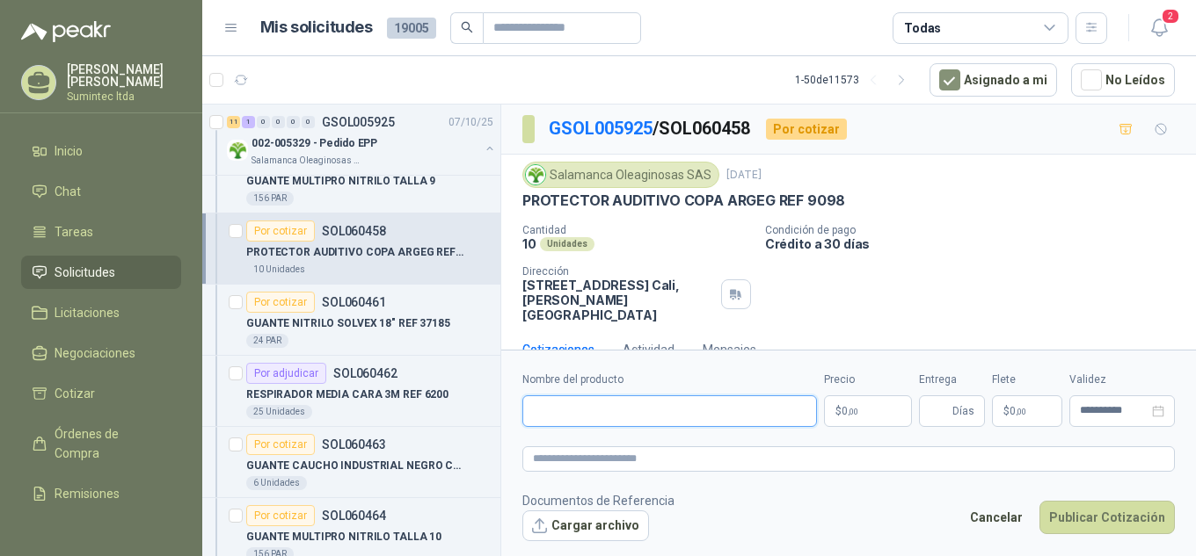
click at [649, 414] on input "Nombre del producto" at bounding box center [669, 412] width 294 height 32
type input "*"
click at [631, 413] on input "**********" at bounding box center [669, 412] width 294 height 32
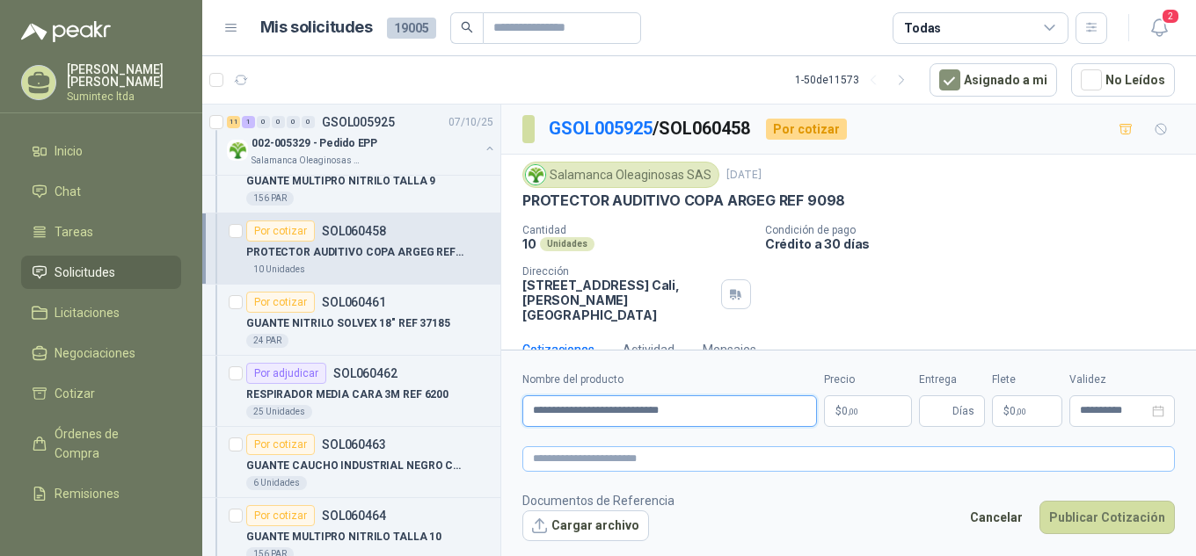
type input "**********"
click at [667, 460] on textarea at bounding box center [848, 459] width 652 height 25
paste textarea "**********"
type textarea "**********"
click at [863, 405] on p "$ 0 ,00" at bounding box center [868, 412] width 88 height 32
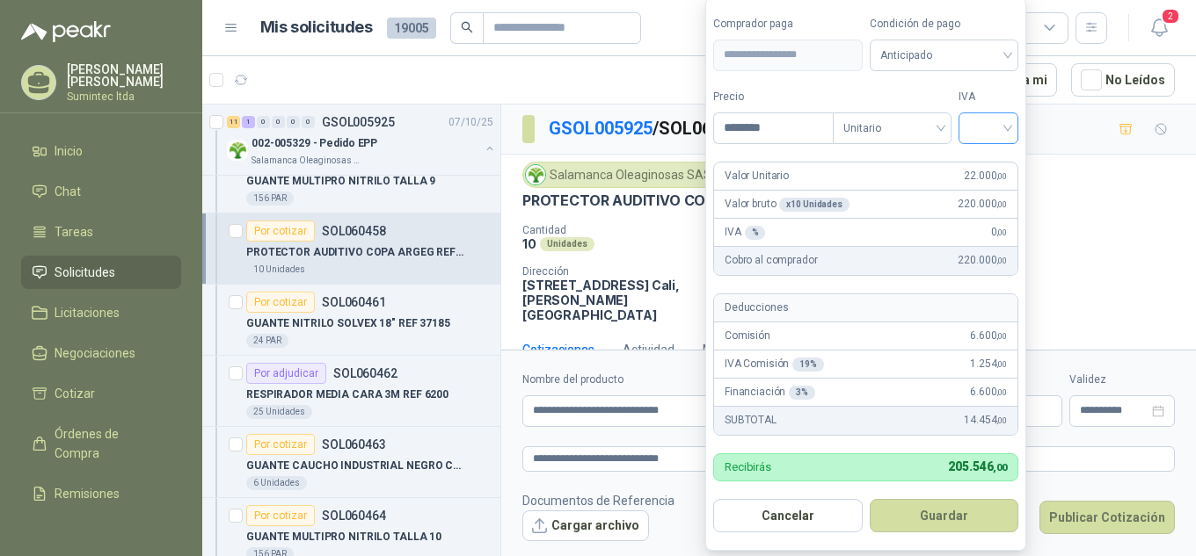
type input "********"
click at [989, 125] on input "search" at bounding box center [988, 126] width 39 height 26
click at [994, 169] on div "19%" at bounding box center [992, 164] width 33 height 19
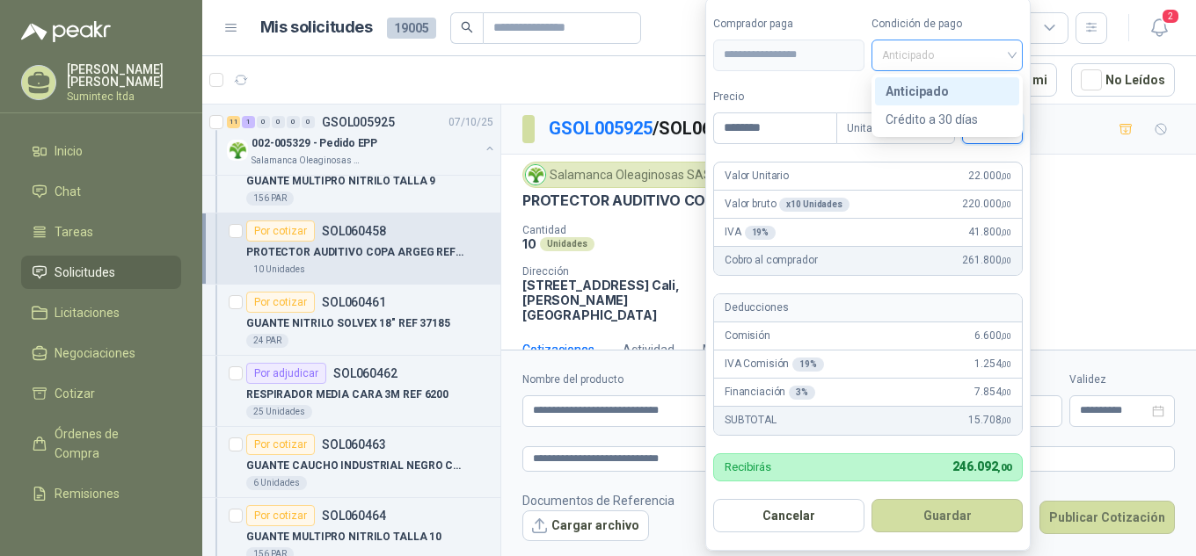
click at [905, 63] on span "Anticipado" at bounding box center [947, 55] width 130 height 26
click at [927, 119] on div "Crédito a 30 días" at bounding box center [946, 119] width 123 height 19
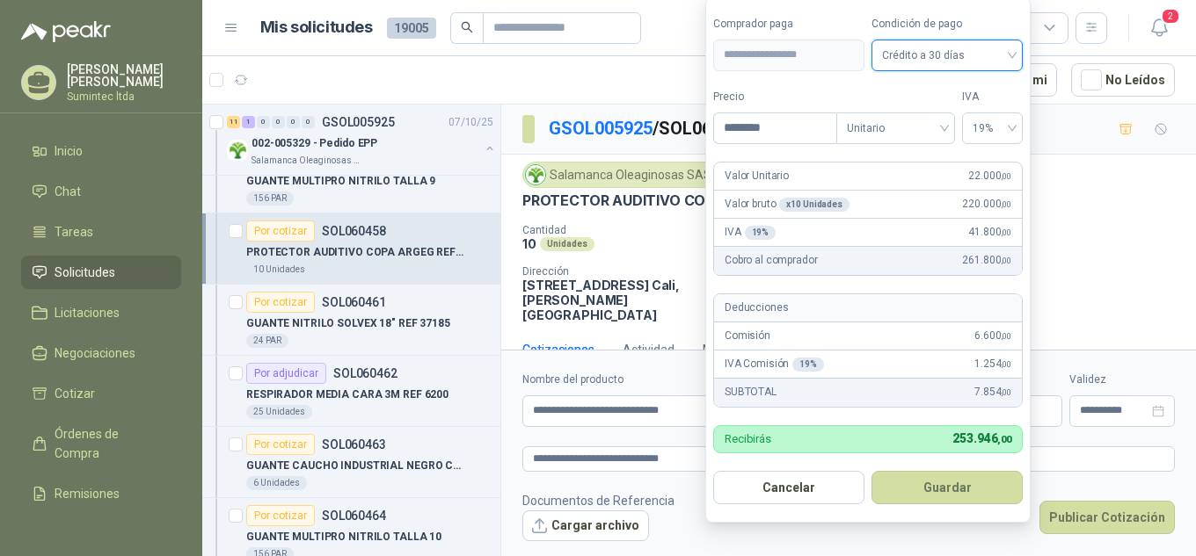
click at [850, 19] on label "Comprador paga" at bounding box center [788, 24] width 151 height 17
click at [936, 487] on button "Guardar" at bounding box center [946, 487] width 151 height 33
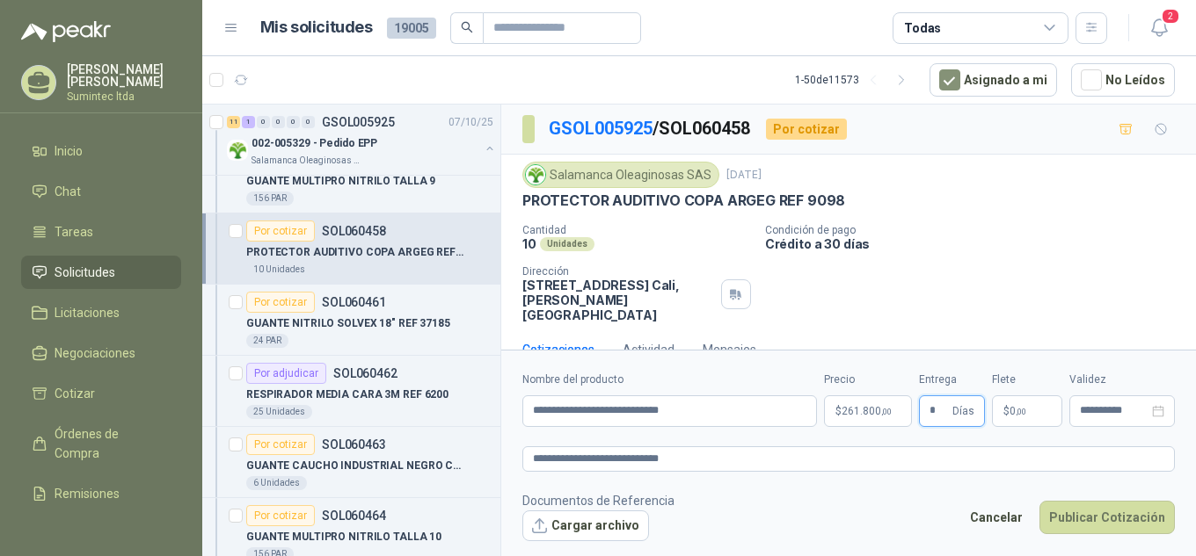
type input "*"
click at [607, 525] on button "Cargar archivo" at bounding box center [585, 527] width 127 height 32
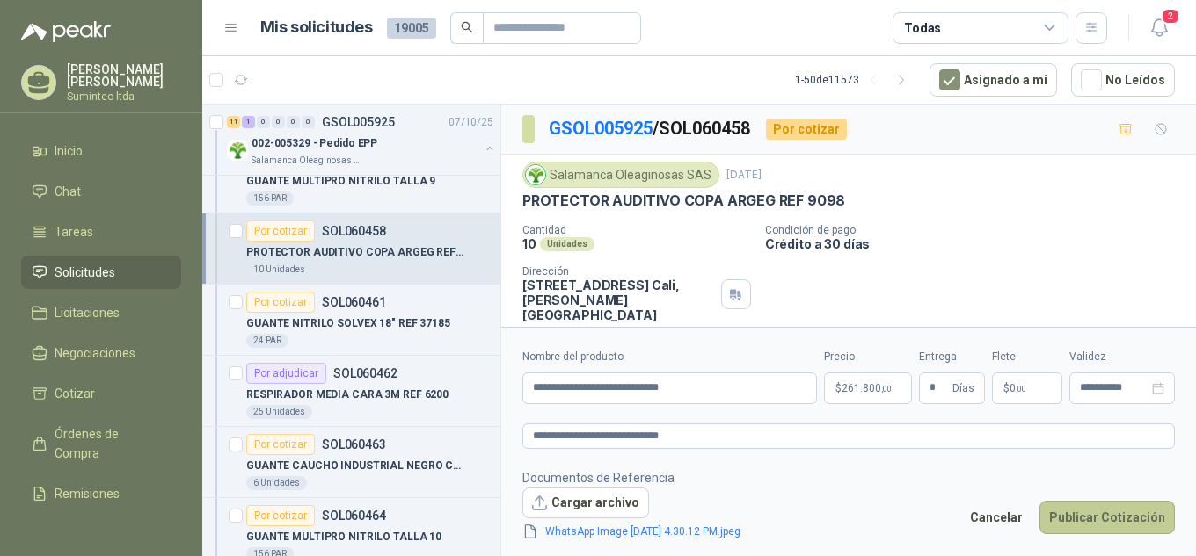
click at [1113, 520] on button "Publicar Cotización" at bounding box center [1106, 517] width 135 height 33
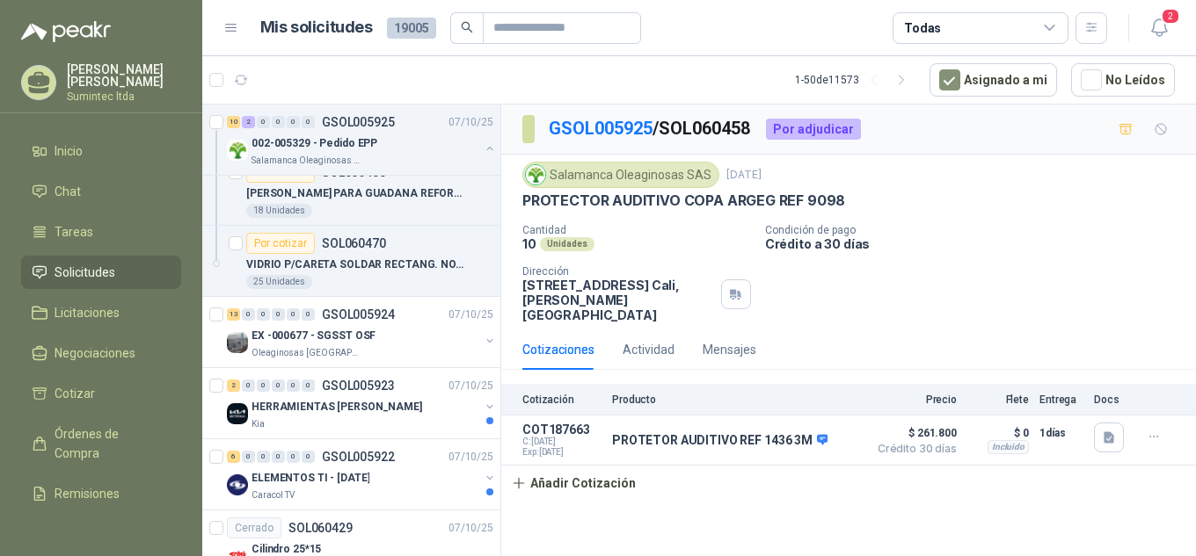
scroll to position [955, 0]
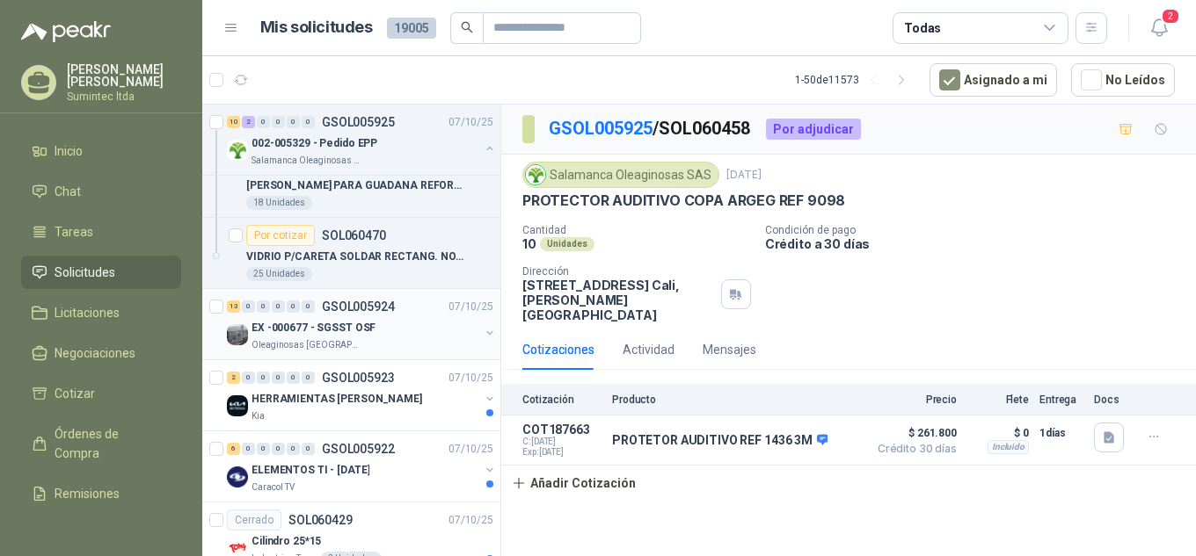
click at [392, 352] on div "Oleaginosas [GEOGRAPHIC_DATA][PERSON_NAME]" at bounding box center [365, 345] width 228 height 14
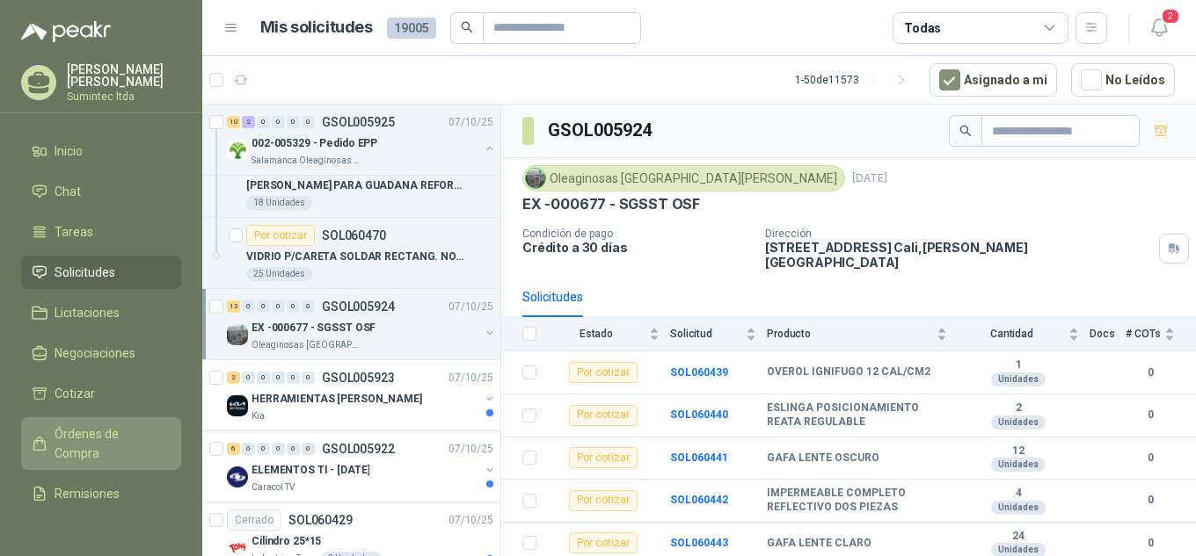
click at [109, 441] on span "Órdenes de Compra" at bounding box center [110, 444] width 110 height 39
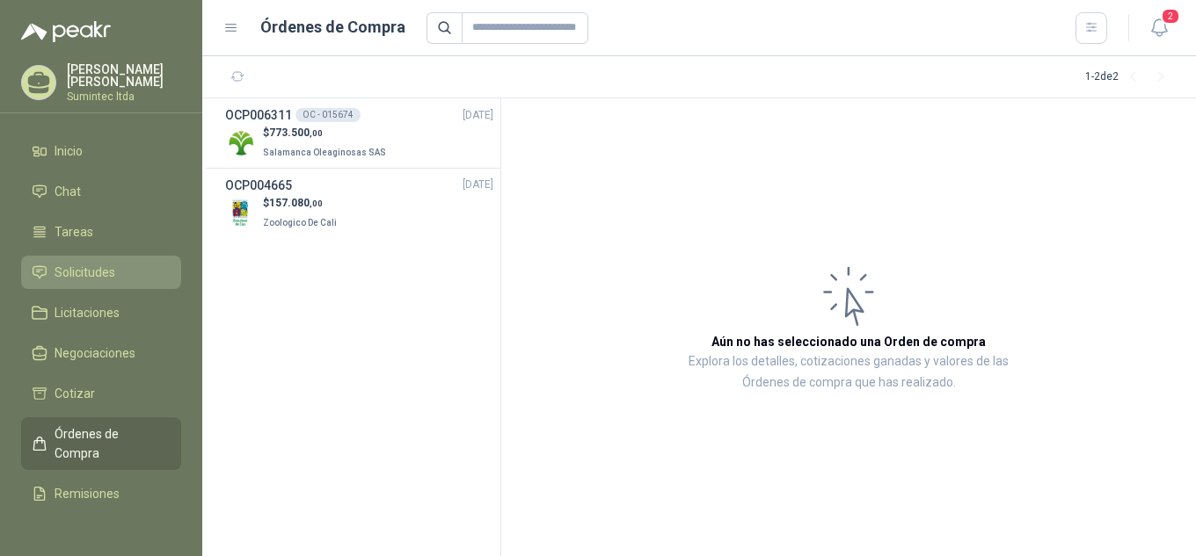
click at [80, 275] on span "Solicitudes" at bounding box center [85, 272] width 61 height 19
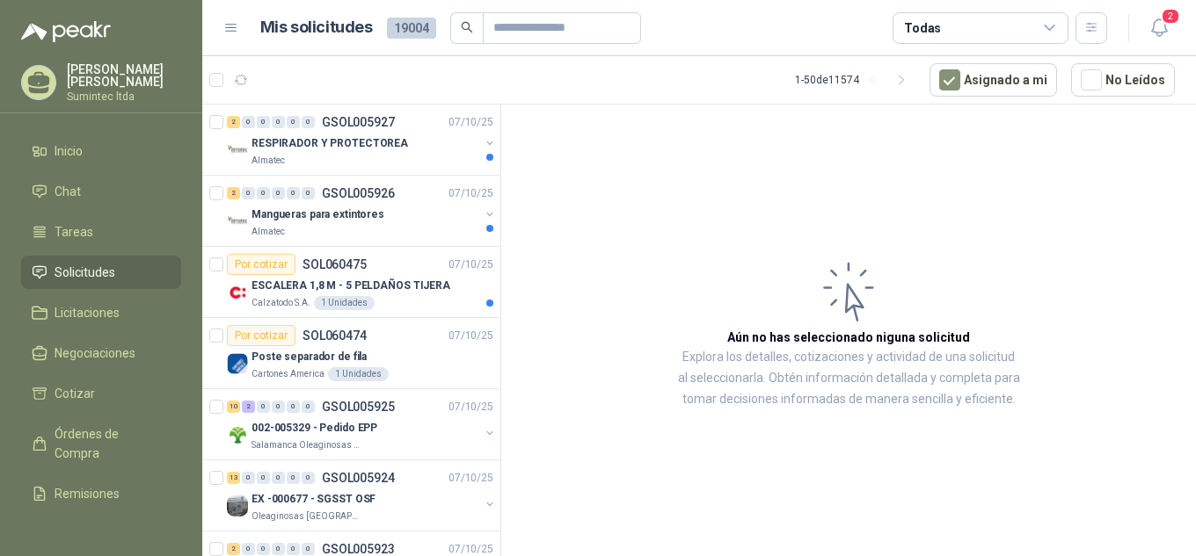
click at [14, 227] on ul "Inicio Chat Tareas Solicitudes Licitaciones Negociaciones Cotizar Órdenes de Co…" at bounding box center [101, 324] width 202 height 380
click at [359, 135] on p "RESPIRADOR Y PROTECTOREA" at bounding box center [329, 143] width 156 height 17
